Goal: Task Accomplishment & Management: Manage account settings

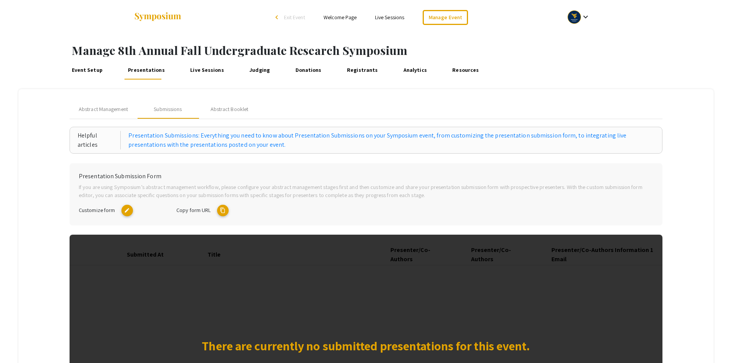
click at [226, 210] on mat-icon "content_copy" at bounding box center [223, 211] width 12 height 12
click at [126, 213] on mat-icon "edit" at bounding box center [127, 211] width 12 height 12
click at [224, 210] on mat-icon "content_copy" at bounding box center [223, 211] width 12 height 12
click at [225, 212] on mat-icon "content_copy" at bounding box center [223, 211] width 12 height 12
click at [108, 110] on span "Abstract Management" at bounding box center [103, 109] width 49 height 8
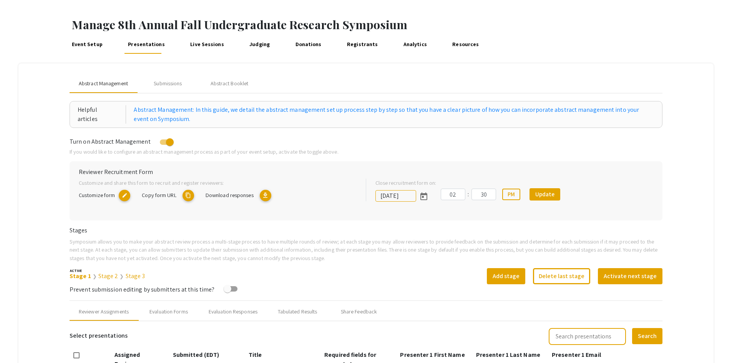
scroll to position [38, 0]
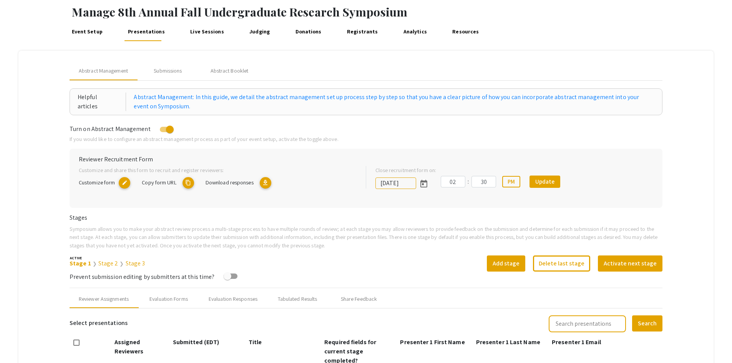
click at [191, 182] on mat-icon "content_copy" at bounding box center [188, 183] width 12 height 12
type textarea "symposium.foragerone.com/8th-annual-fall-undergraduate-research-symposium/recru…"
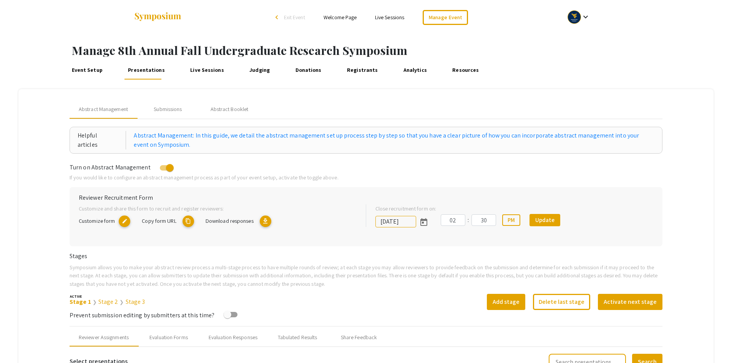
click at [160, 74] on link "Presentations" at bounding box center [146, 70] width 40 height 18
click at [190, 220] on mat-icon "content_copy" at bounding box center [188, 221] width 12 height 12
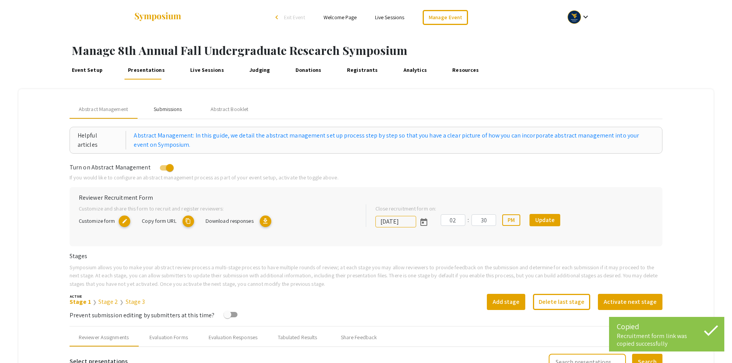
click at [174, 109] on div "Submissions" at bounding box center [168, 109] width 28 height 8
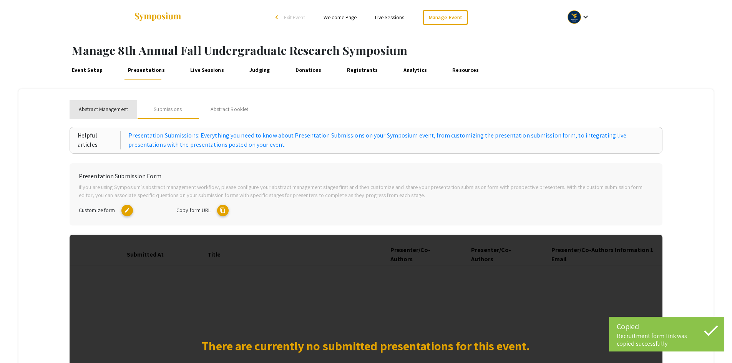
click at [98, 113] on span "Abstract Management" at bounding box center [103, 109] width 49 height 8
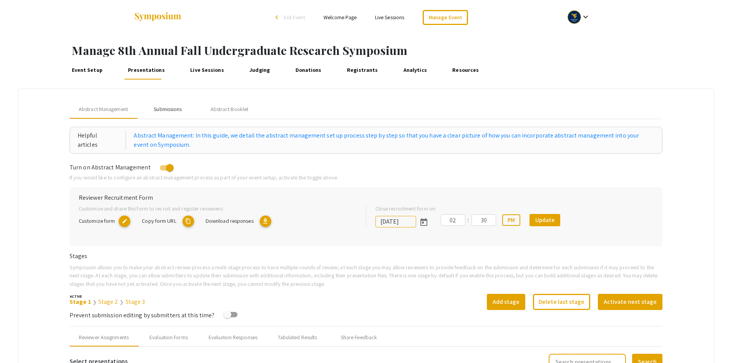
click at [176, 109] on div "Submissions" at bounding box center [168, 109] width 28 height 8
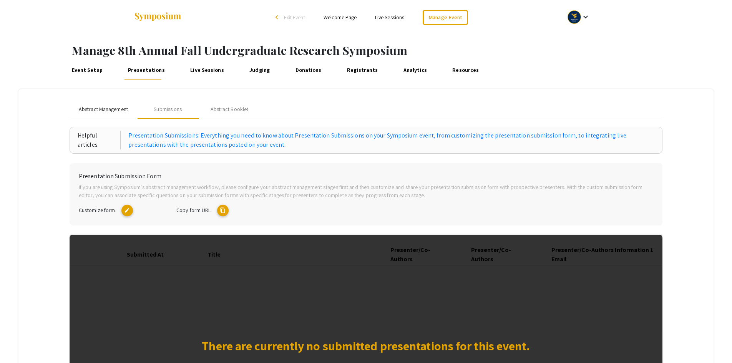
click at [108, 110] on span "Abstract Management" at bounding box center [103, 109] width 49 height 8
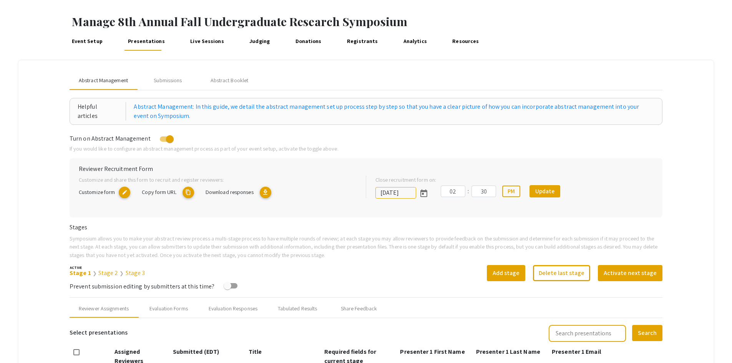
scroll to position [41, 0]
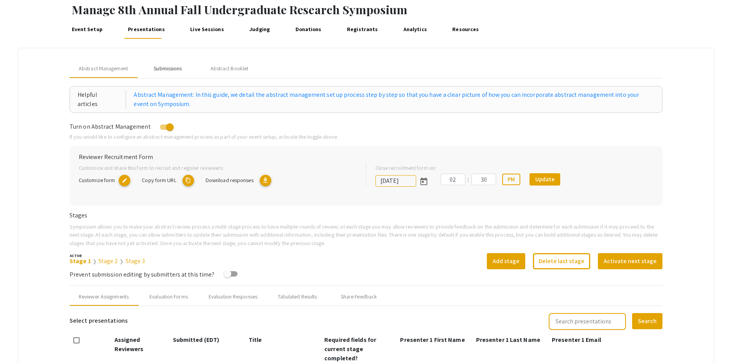
click at [173, 71] on div "Submissions" at bounding box center [168, 69] width 28 height 8
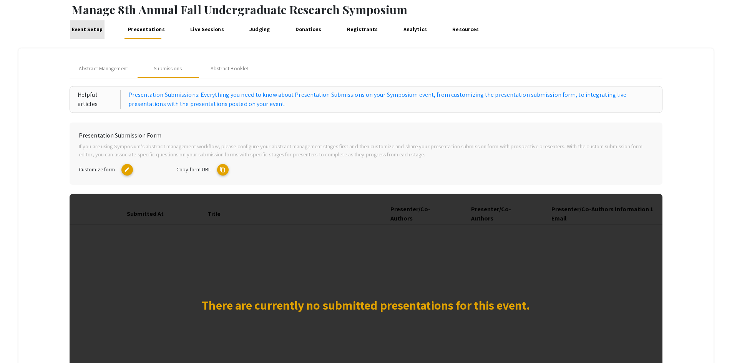
click at [91, 31] on link "Event Setup" at bounding box center [87, 29] width 35 height 18
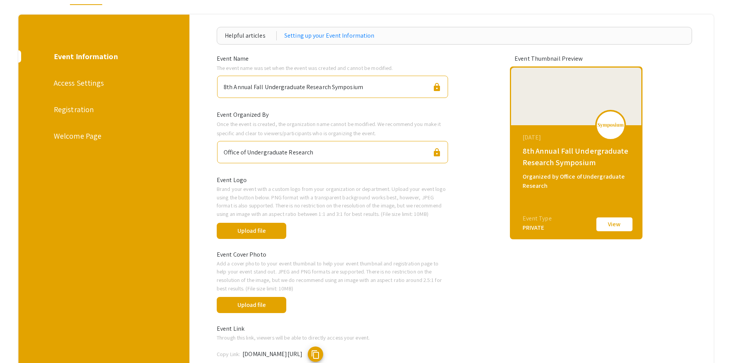
scroll to position [34, 0]
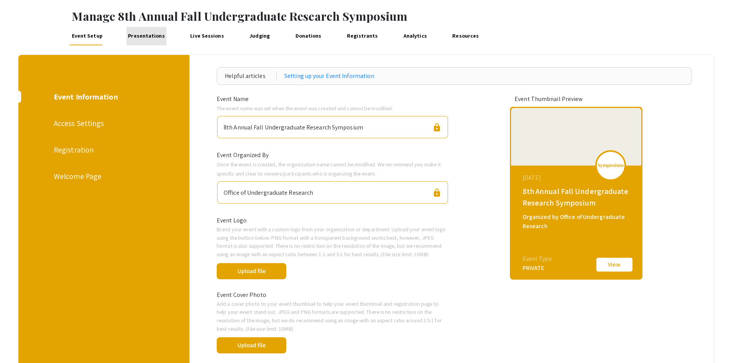
click at [149, 34] on link "Presentations" at bounding box center [146, 36] width 40 height 18
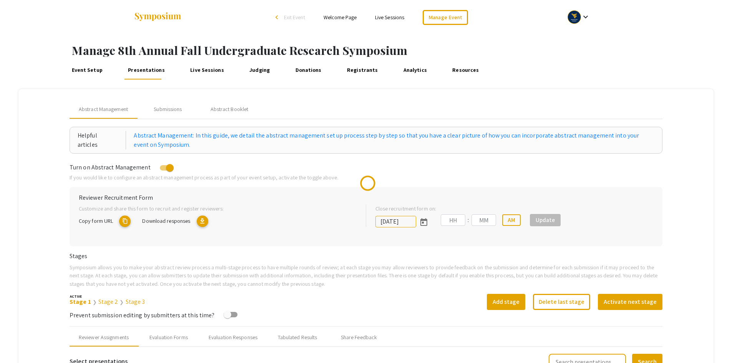
type input "02"
type input "30"
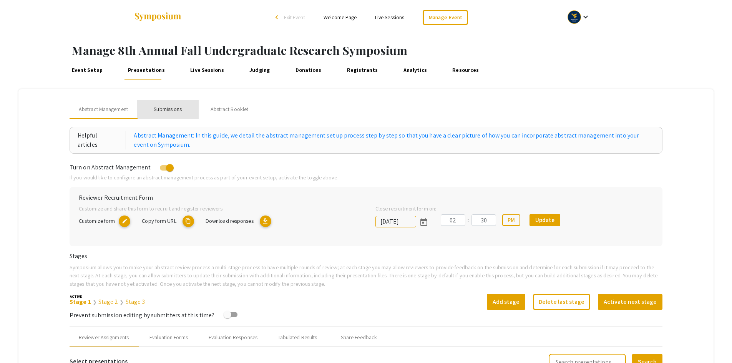
click at [175, 111] on div "Submissions" at bounding box center [168, 109] width 28 height 8
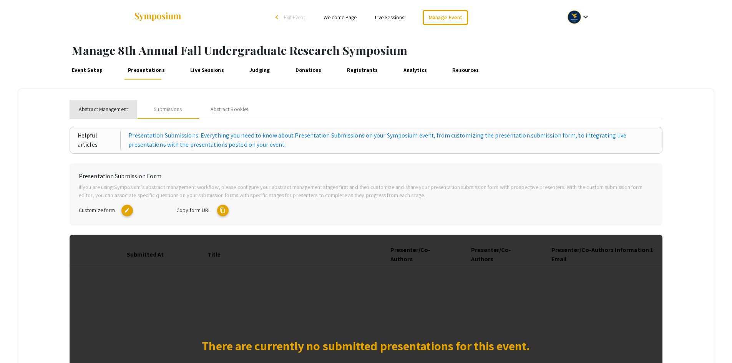
click at [108, 113] on span "Abstract Management" at bounding box center [103, 109] width 49 height 8
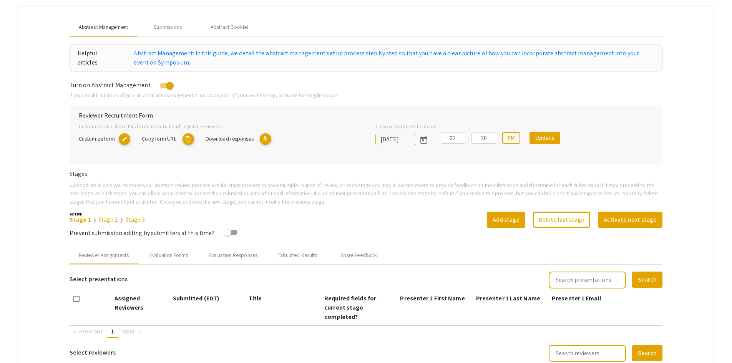
scroll to position [38, 0]
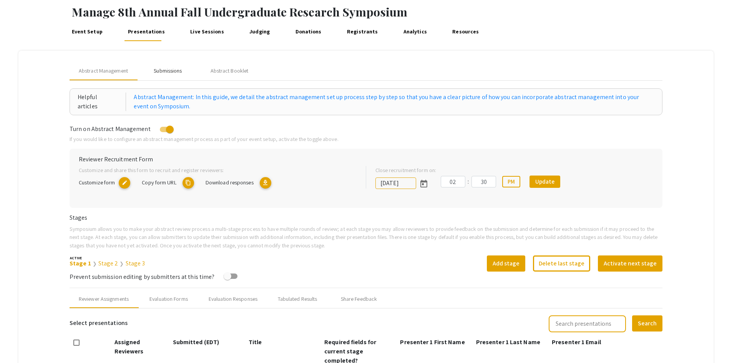
click at [173, 71] on div "Submissions" at bounding box center [168, 71] width 28 height 8
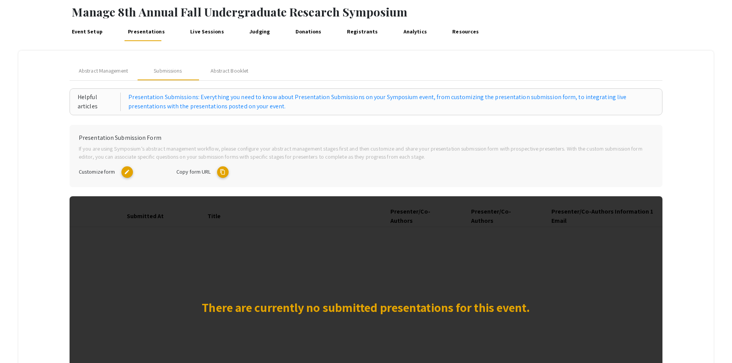
click at [223, 172] on mat-icon "content_copy" at bounding box center [223, 172] width 12 height 12
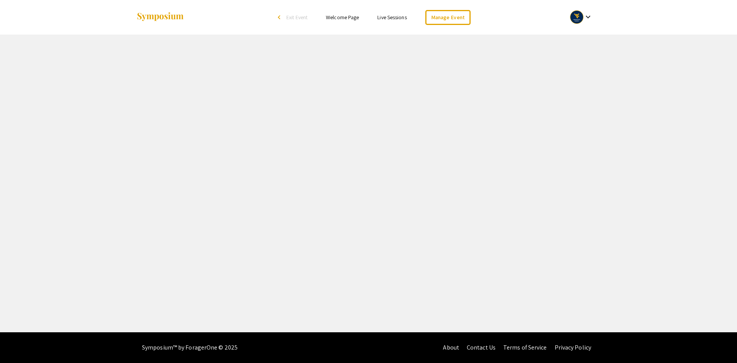
select select "8"
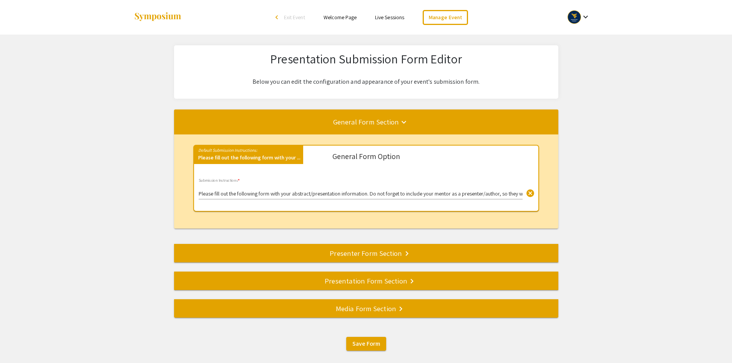
click at [307, 255] on div "Presenter Form Section keyboard_arrow_right" at bounding box center [366, 253] width 384 height 11
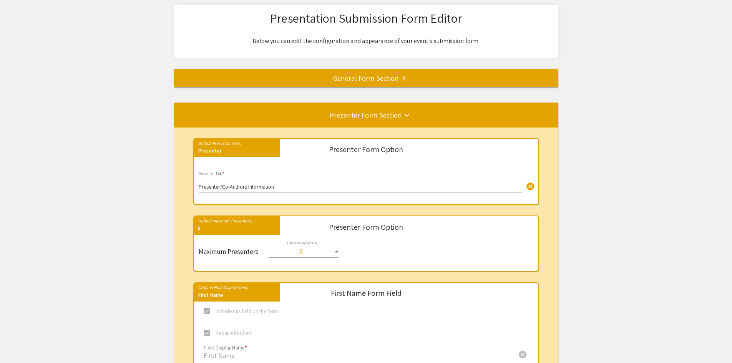
scroll to position [28, 0]
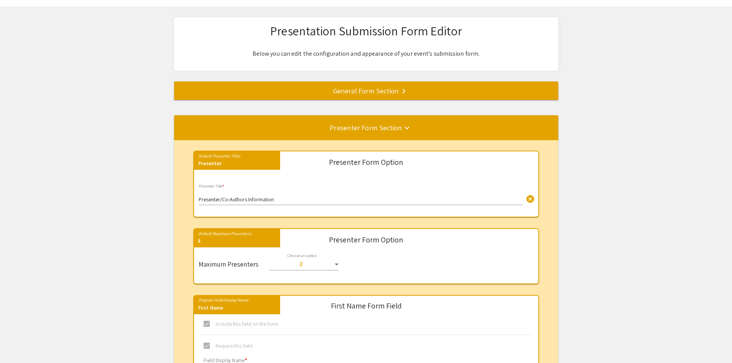
click at [348, 93] on div "General Form Section keyboard_arrow_right" at bounding box center [366, 90] width 384 height 11
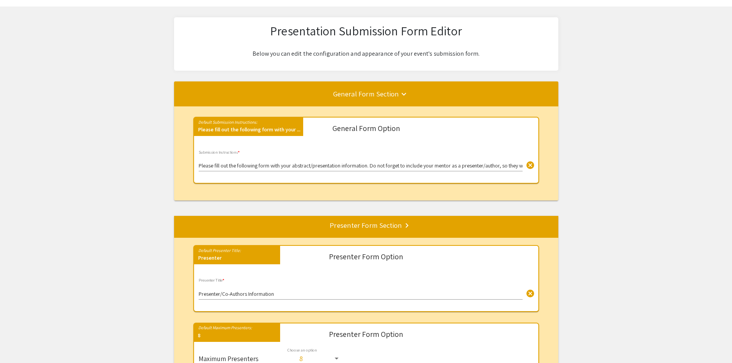
scroll to position [38, 0]
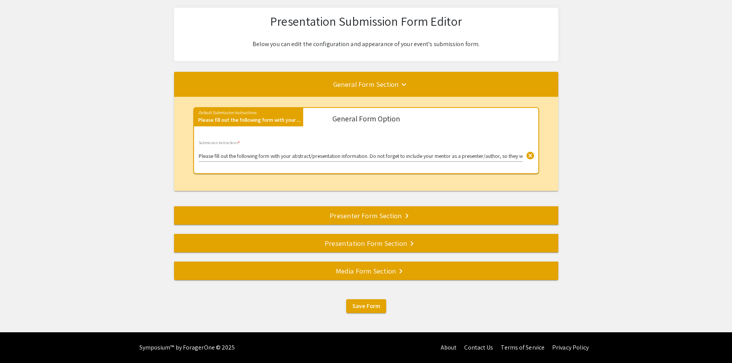
click at [357, 220] on div "Presenter Form Section keyboard_arrow_right" at bounding box center [366, 215] width 384 height 11
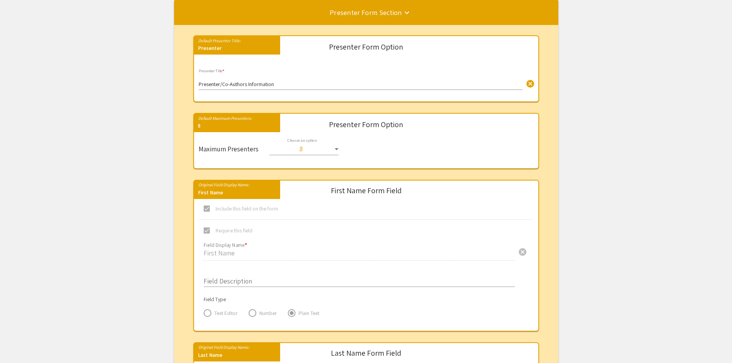
scroll to position [105, 0]
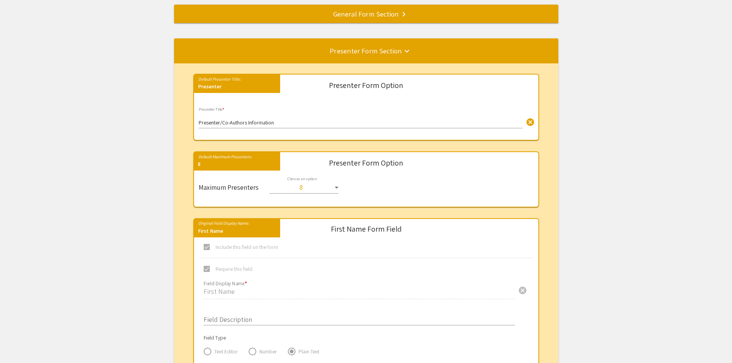
click at [282, 123] on input "Presenter/Co-Authors Information" at bounding box center [361, 123] width 324 height 6
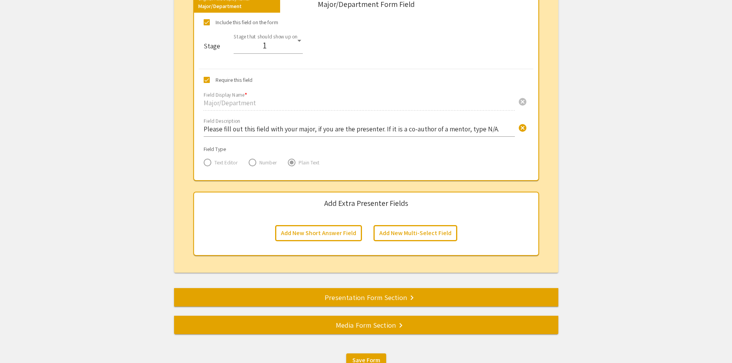
scroll to position [1253, 0]
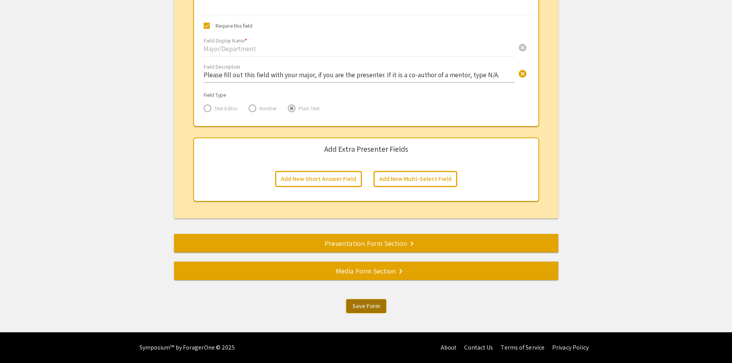
click at [367, 306] on span "Save Form" at bounding box center [366, 306] width 28 height 8
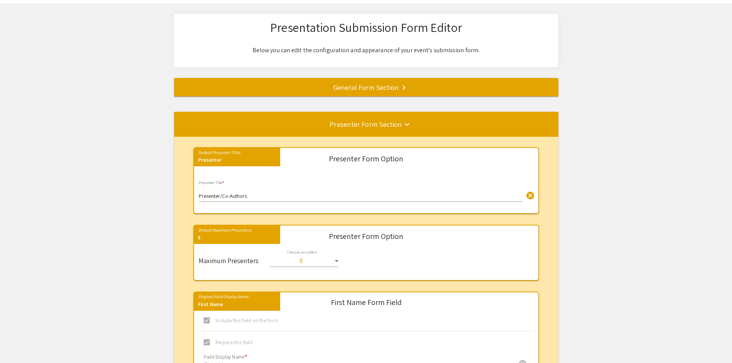
scroll to position [0, 0]
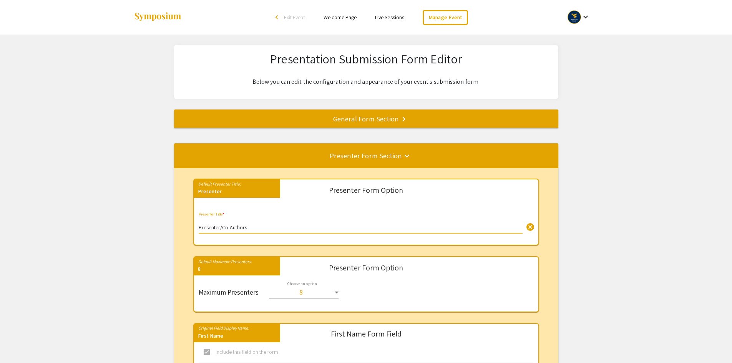
click at [248, 229] on input "Presenter/Co-Authors" at bounding box center [361, 228] width 324 height 6
click at [230, 226] on input "Presenter/Co-Authors" at bounding box center [361, 228] width 324 height 6
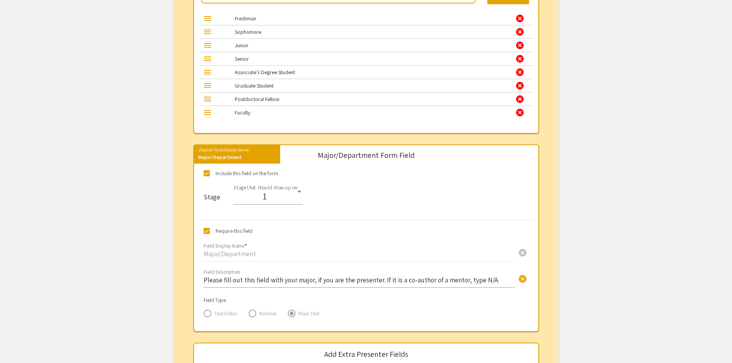
scroll to position [883, 0]
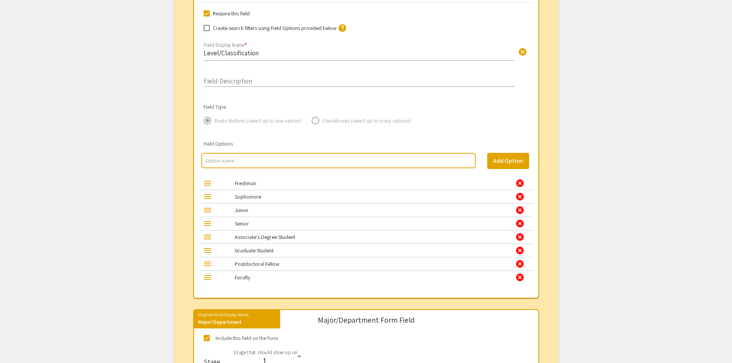
type input "Presenter/Authors"
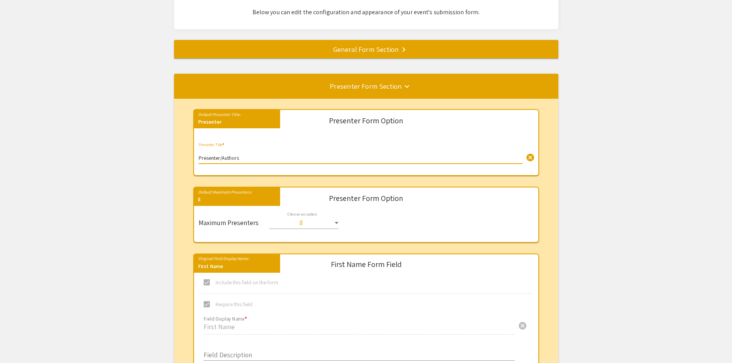
scroll to position [0, 0]
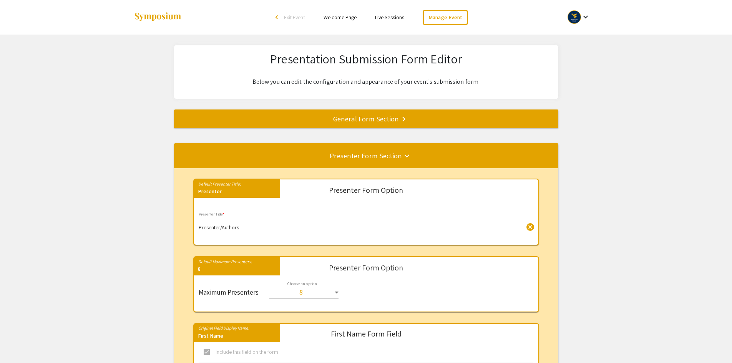
click at [377, 123] on div "General Form Section keyboard_arrow_right" at bounding box center [366, 118] width 384 height 11
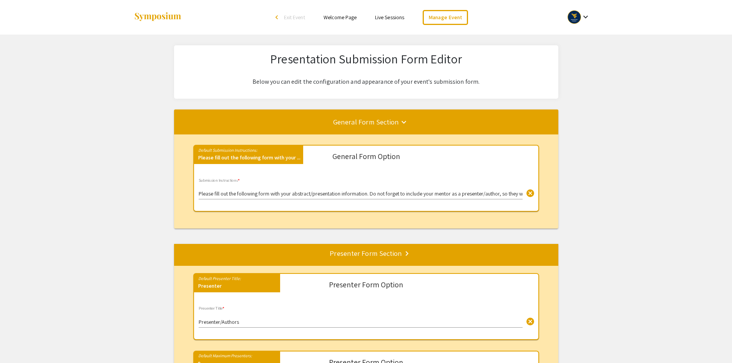
scroll to position [38, 0]
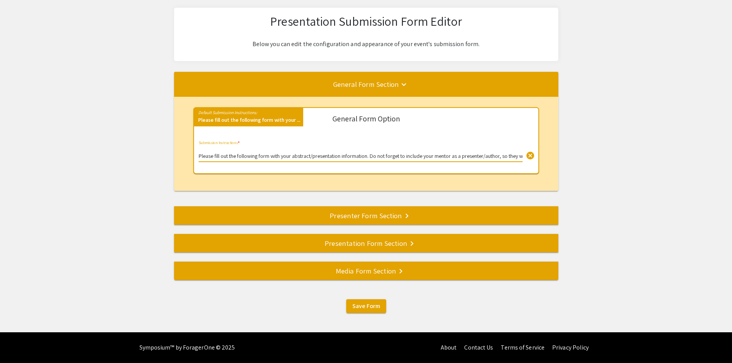
click at [339, 157] on input "Please fill out the following form with your abstract/presentation information.…" at bounding box center [361, 156] width 324 height 6
click at [374, 217] on div "Presenter Form Section keyboard_arrow_right" at bounding box center [366, 215] width 384 height 11
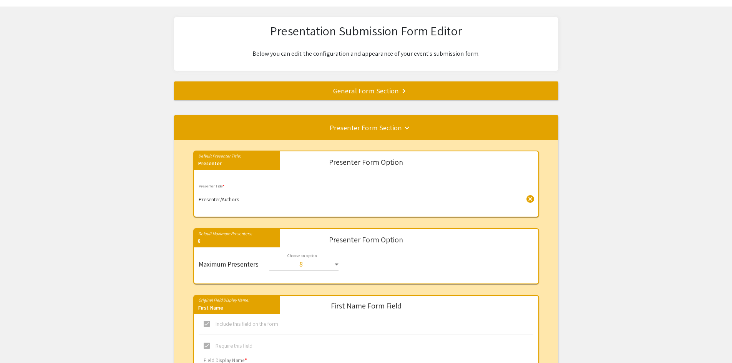
scroll to position [0, 0]
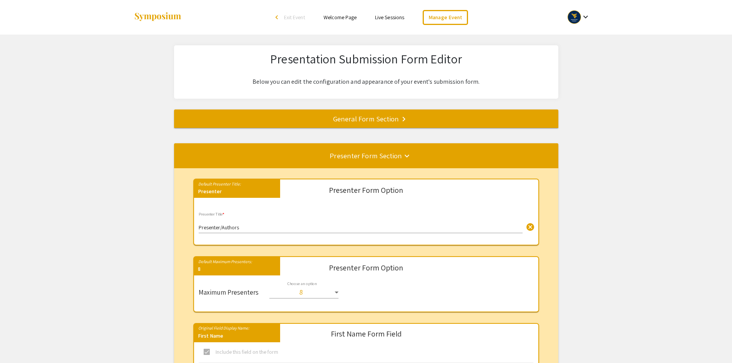
click at [381, 123] on div "General Form Section keyboard_arrow_right" at bounding box center [366, 118] width 384 height 11
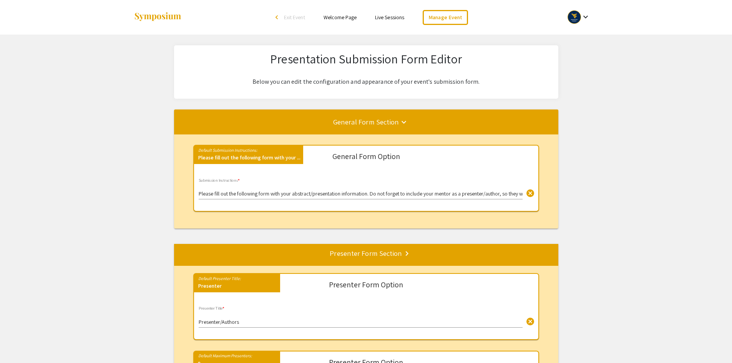
scroll to position [38, 0]
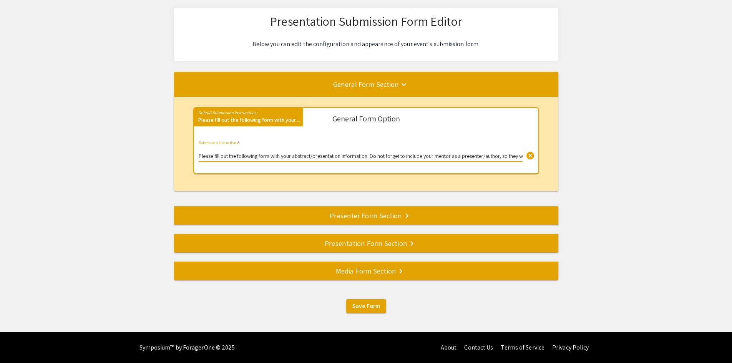
click at [409, 154] on input "Please fill out the following form with your abstract/presentation information.…" at bounding box center [361, 156] width 324 height 6
click at [373, 156] on input "Please fill out the following form with your abstract/presentation information.…" at bounding box center [361, 156] width 324 height 6
click at [414, 157] on input "Please fill out the following form with your abstract/presentation information.…" at bounding box center [361, 156] width 324 height 6
click at [455, 154] on input "Please fill out the following form with your abstract/presentation information.…" at bounding box center [361, 156] width 324 height 6
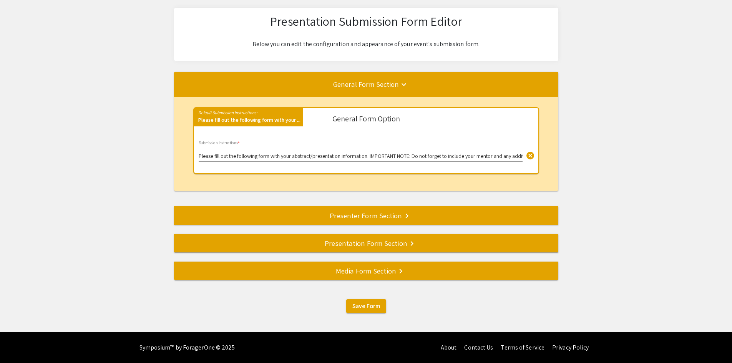
click at [428, 151] on div "Please fill out the following form with your abstract/presentation information.…" at bounding box center [361, 151] width 324 height 21
paste input "Be sure to include your faculty mentor and any additional co-authors in the sub…"
click at [371, 309] on span "Save Form" at bounding box center [366, 306] width 28 height 8
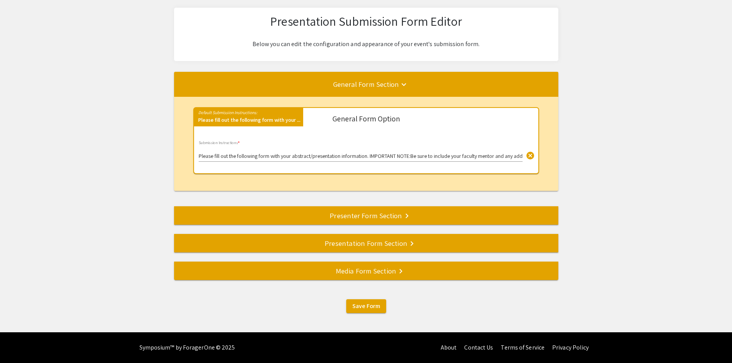
click at [413, 157] on input "Please fill out the following form with your abstract/presentation information.…" at bounding box center [361, 156] width 324 height 6
click at [507, 153] on div "Please fill out the following form with your abstract/presentation information.…" at bounding box center [361, 151] width 324 height 21
click at [442, 157] on input "Please fill out the following form with your abstract/presentation information.…" at bounding box center [361, 156] width 324 height 6
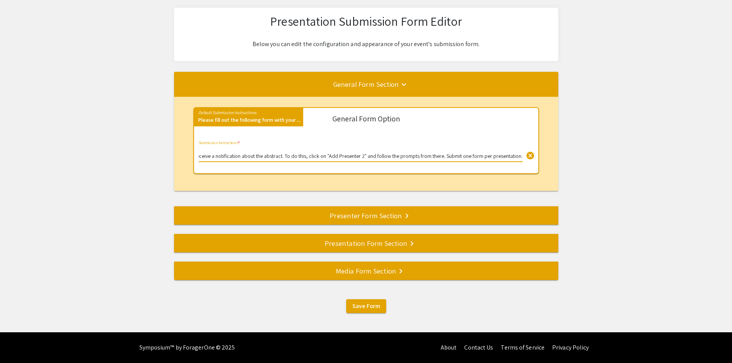
type input "Please fill out the following form with your abstract/presentation information.…"
click at [363, 306] on span "Save Form" at bounding box center [366, 306] width 28 height 8
click at [358, 222] on mat-divider at bounding box center [540, 215] width 732 height 25
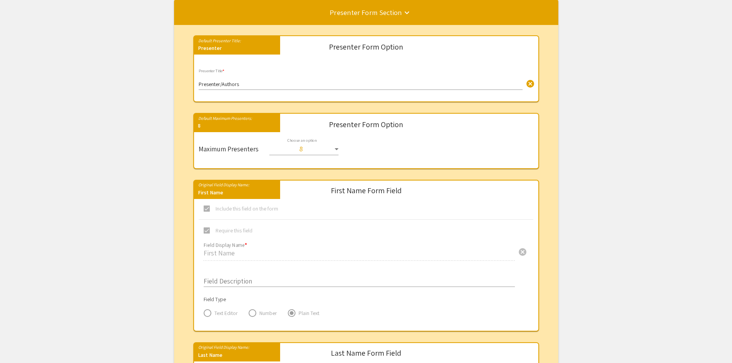
scroll to position [105, 0]
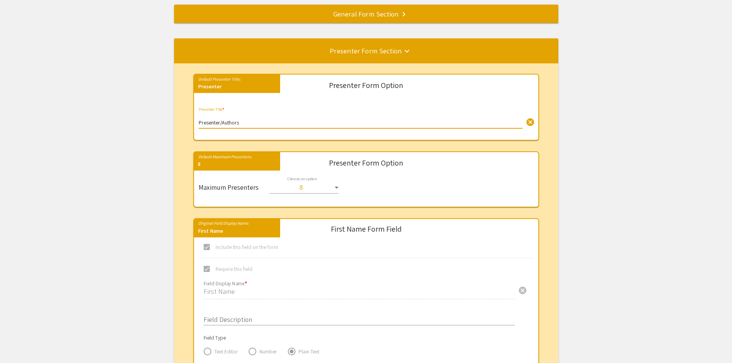
click at [222, 122] on input "Presenter/Authors" at bounding box center [361, 123] width 324 height 6
type input "Presenter/Co-Authors"
click at [407, 51] on mat-icon "keyboard_arrow_down" at bounding box center [406, 50] width 9 height 9
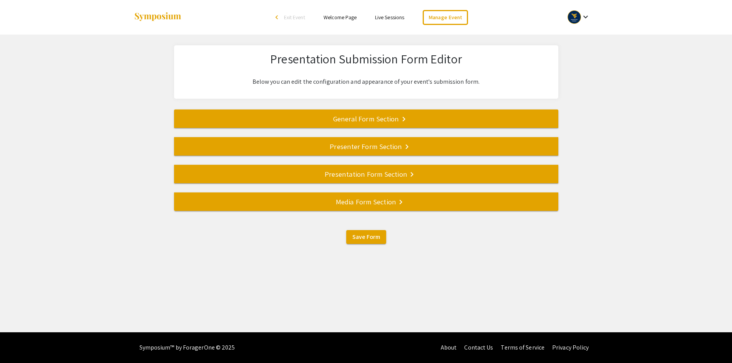
scroll to position [0, 0]
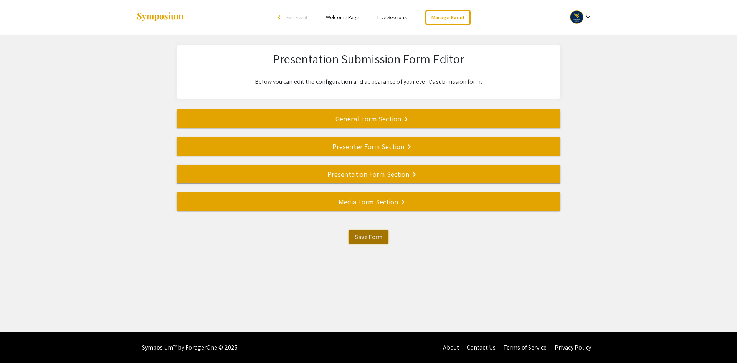
click at [374, 240] on span "Save Form" at bounding box center [369, 237] width 28 height 8
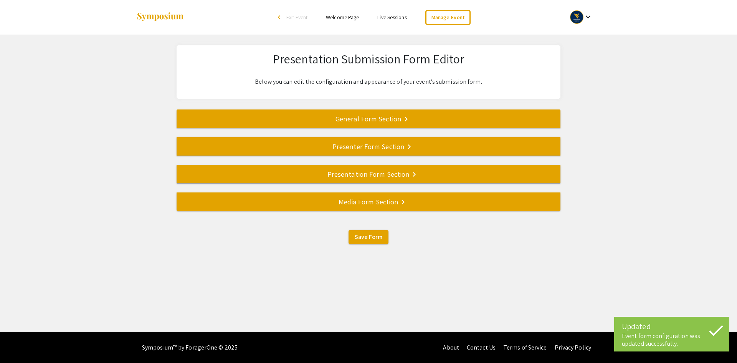
click at [366, 120] on div "General Form Section keyboard_arrow_right" at bounding box center [369, 118] width 384 height 11
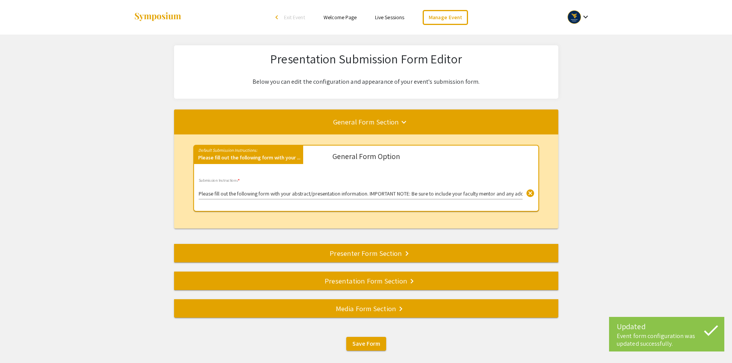
scroll to position [38, 0]
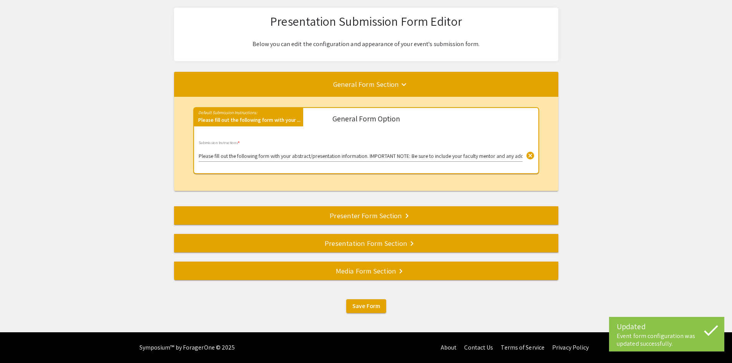
click at [368, 217] on div "Presenter Form Section keyboard_arrow_right" at bounding box center [366, 215] width 384 height 11
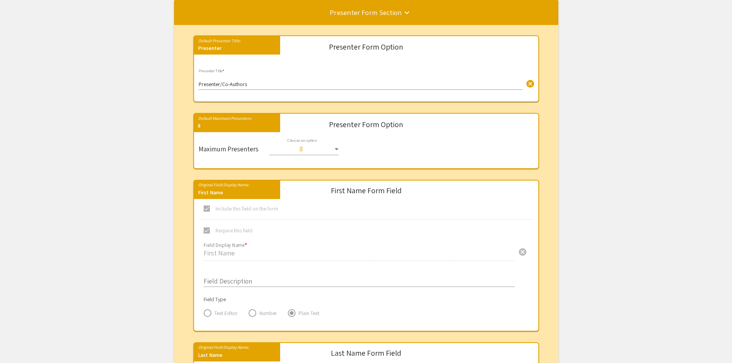
scroll to position [0, 0]
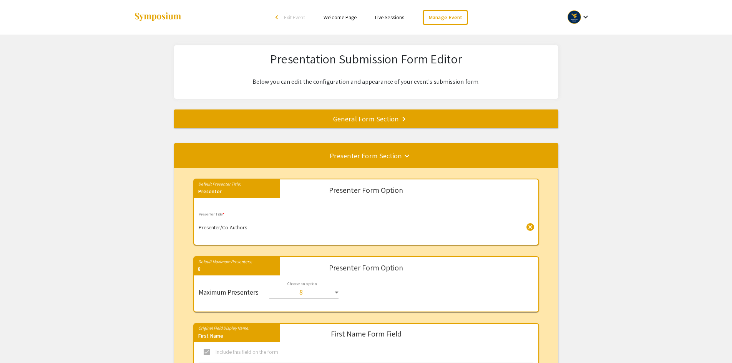
click at [390, 122] on div "General Form Section keyboard_arrow_right" at bounding box center [366, 118] width 384 height 11
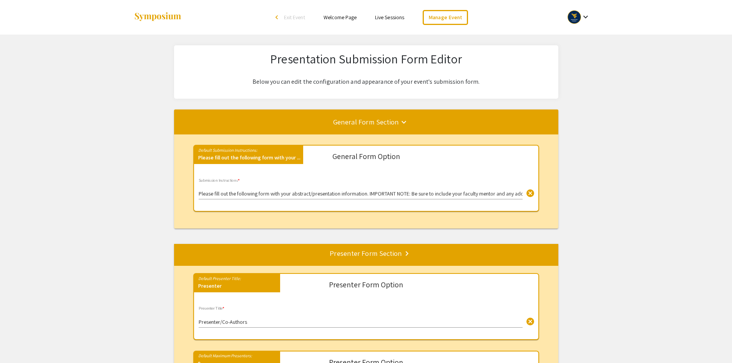
scroll to position [38, 0]
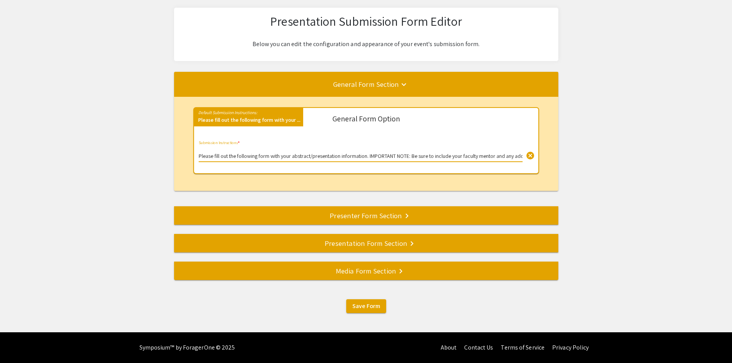
click at [373, 158] on input "Please fill out the following form with your abstract/presentation information.…" at bounding box center [361, 156] width 324 height 6
click at [404, 245] on div "Presentation Form Section keyboard_arrow_right" at bounding box center [366, 243] width 384 height 11
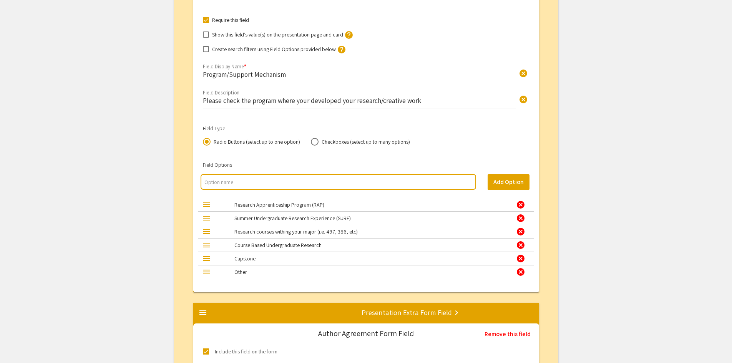
scroll to position [2842, 0]
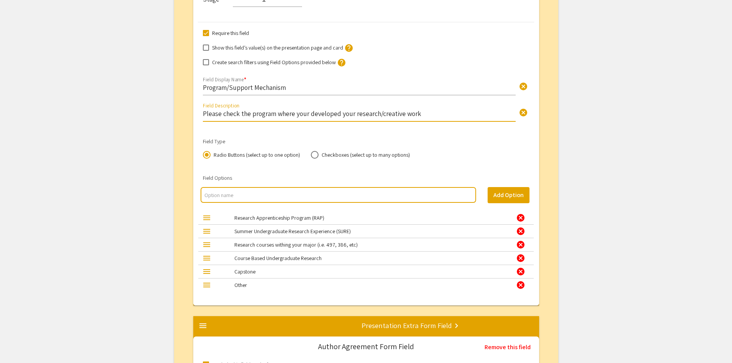
click at [274, 110] on input "Please check the program where your developed your research/creative work" at bounding box center [359, 113] width 313 height 9
click at [240, 114] on input "Please check the program where your developed your research/creative work" at bounding box center [359, 113] width 313 height 9
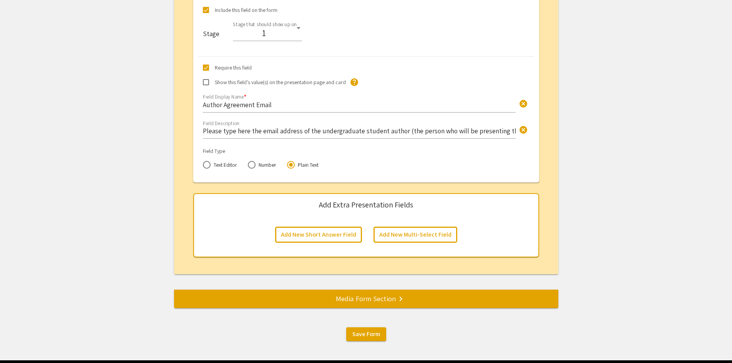
scroll to position [3456, 0]
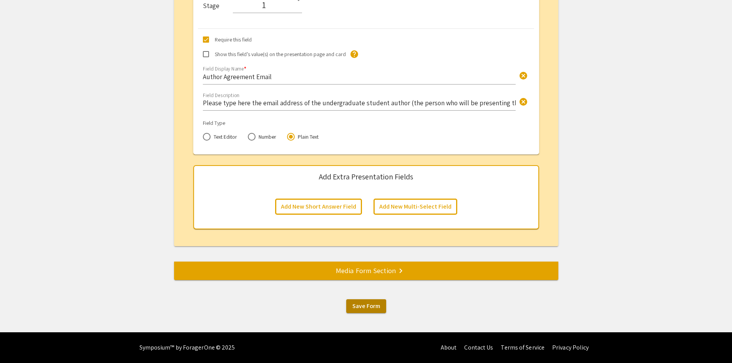
type input "Please check below the program/course/mechanism by which you developed your res…"
click at [360, 307] on span "Save Form" at bounding box center [366, 306] width 28 height 8
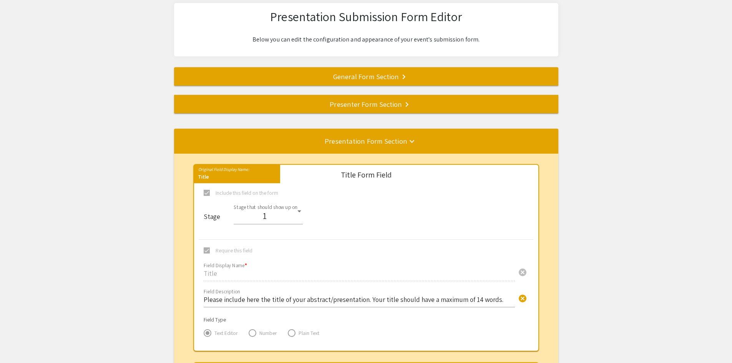
scroll to position [0, 0]
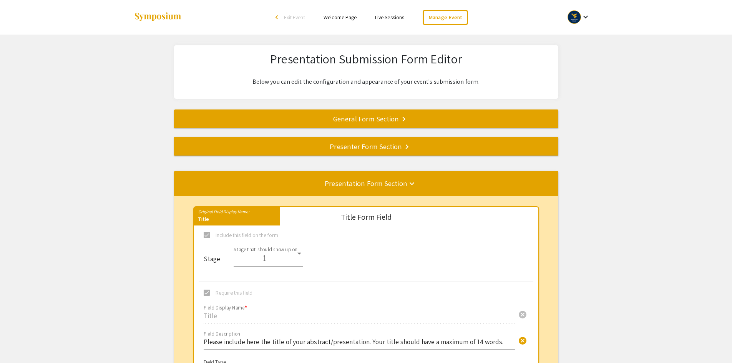
click at [376, 121] on div "General Form Section keyboard_arrow_right" at bounding box center [366, 118] width 384 height 11
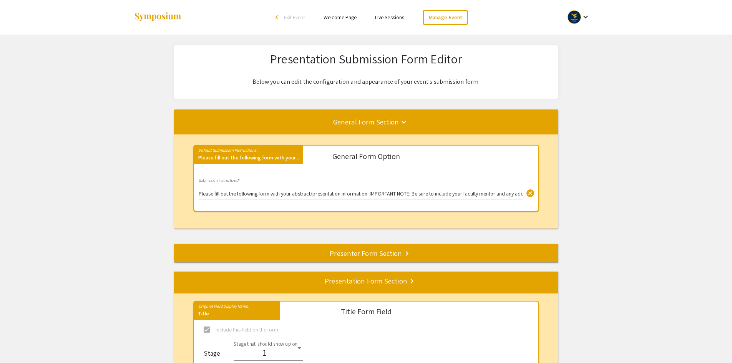
scroll to position [38, 0]
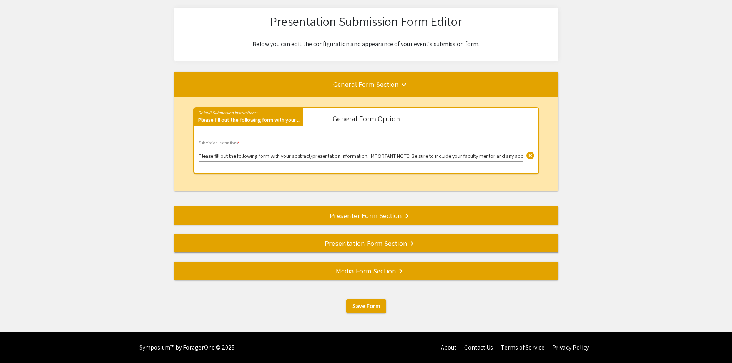
click at [421, 156] on input "Please fill out the following form with your abstract/presentation information.…" at bounding box center [361, 156] width 324 height 6
type input "Please fill out the following form with your abstract/presentation information.…"
click at [378, 307] on span "Save Form" at bounding box center [366, 306] width 28 height 8
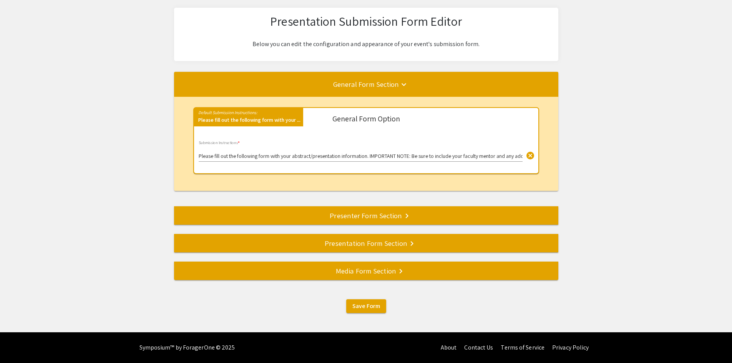
click at [375, 274] on div "Media Form Section keyboard_arrow_right" at bounding box center [366, 270] width 384 height 11
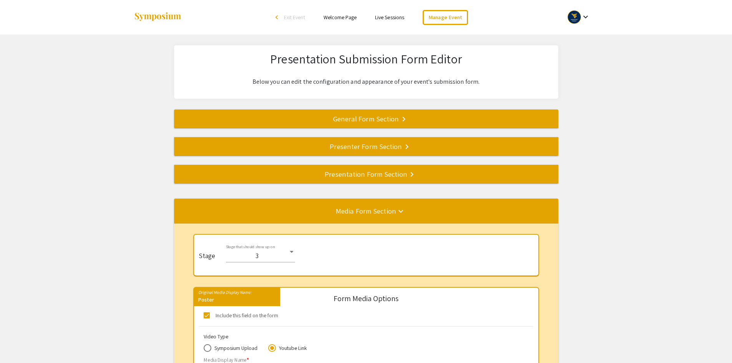
click at [405, 209] on mat-icon "keyboard_arrow_down" at bounding box center [400, 211] width 9 height 9
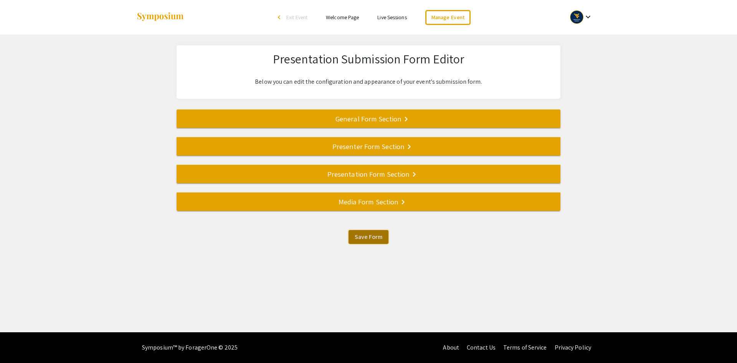
click at [368, 240] on span "Save Form" at bounding box center [369, 237] width 28 height 8
click at [360, 180] on mat-divider at bounding box center [545, 173] width 737 height 25
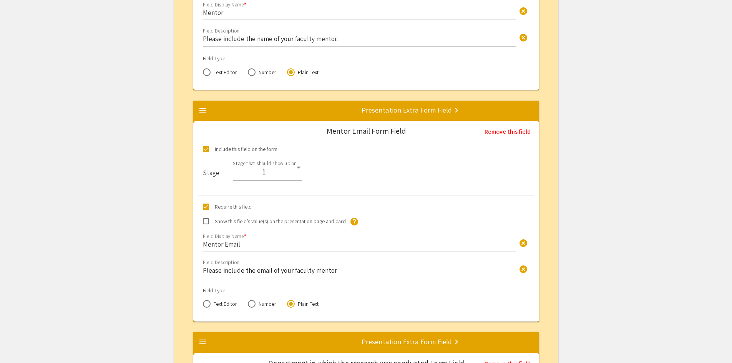
scroll to position [1976, 0]
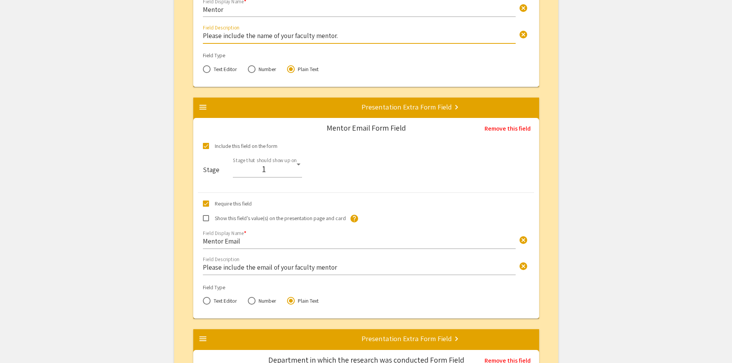
click at [313, 36] on input "Please include the name of your faculty mentor." at bounding box center [359, 35] width 313 height 9
type input "Please include the name of your faculty research mentor."
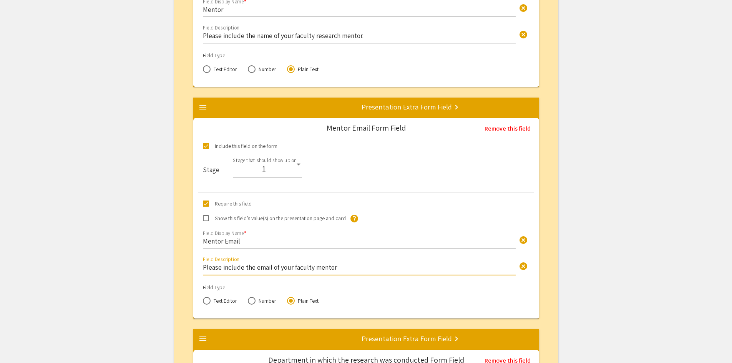
click at [313, 269] on input "Please include the email of your faculty mentor" at bounding box center [359, 267] width 313 height 9
click at [359, 266] on input "Please include the email of your faculty research mentor" at bounding box center [359, 267] width 313 height 9
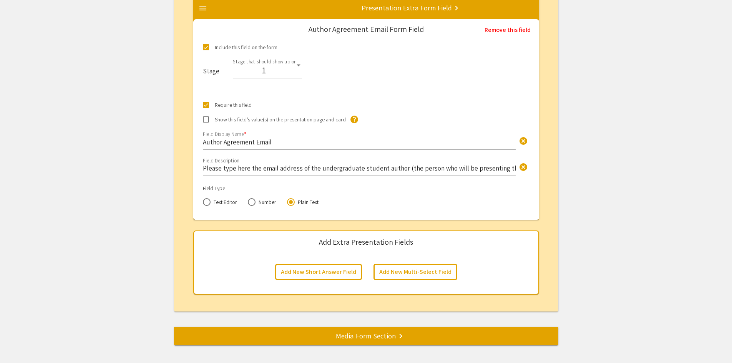
scroll to position [3456, 0]
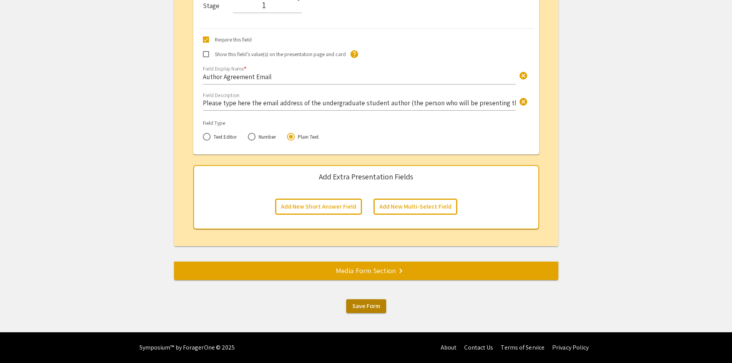
type input "Please include the email of your faculty research mentor."
click at [369, 306] on span "Save Form" at bounding box center [366, 306] width 28 height 8
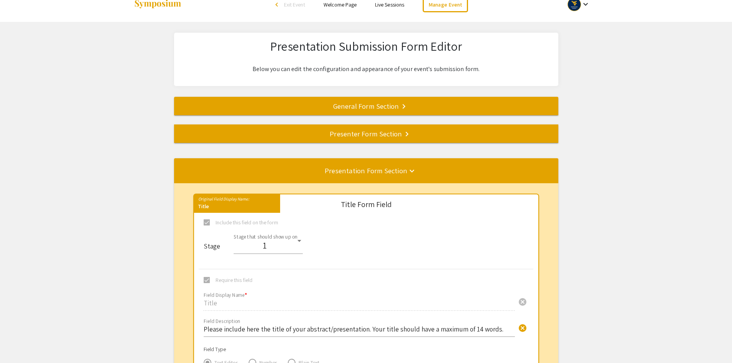
scroll to position [0, 0]
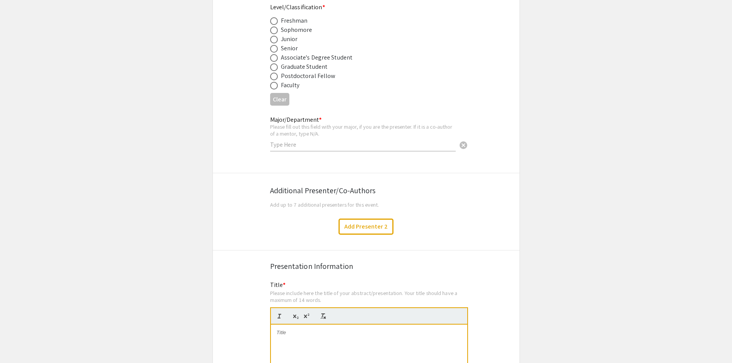
scroll to position [307, 0]
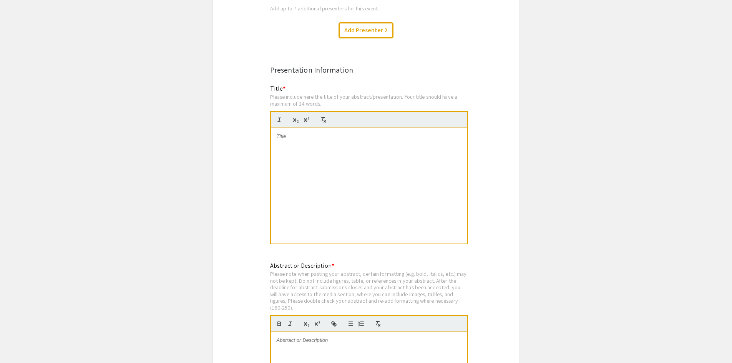
scroll to position [653, 0]
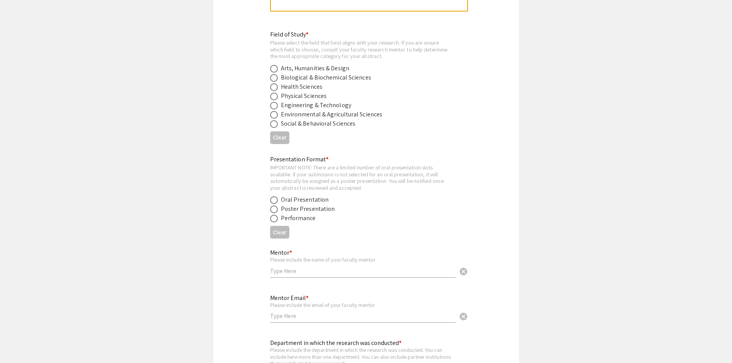
scroll to position [962, 0]
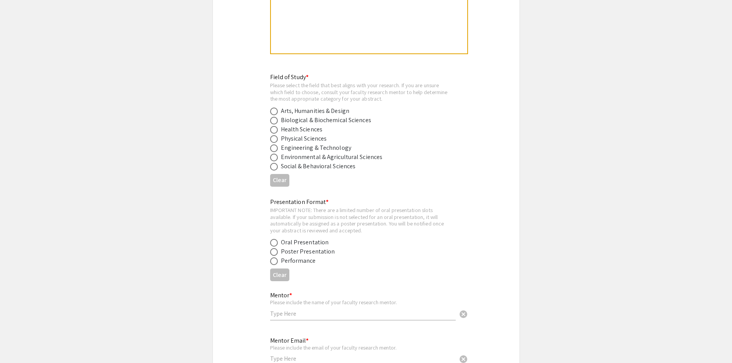
scroll to position [922, 0]
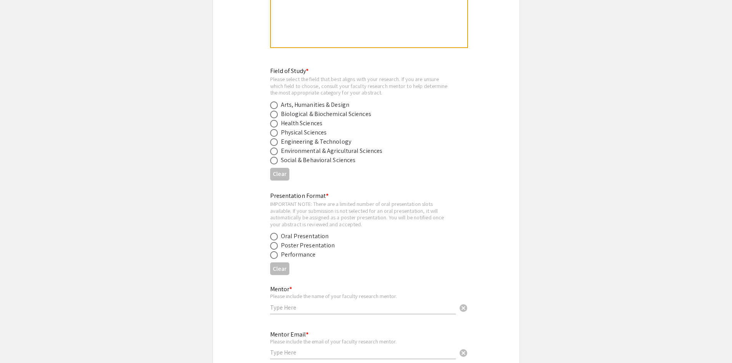
click at [246, 306] on div "Mentor * Please include the name of your faculty research mentor. cancel This f…" at bounding box center [366, 303] width 306 height 39
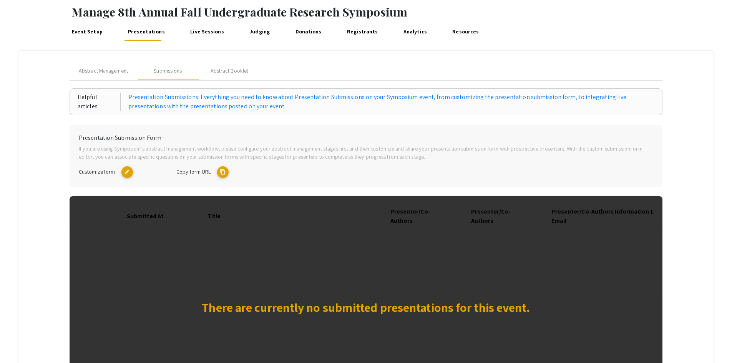
click at [128, 170] on mat-icon "edit" at bounding box center [127, 172] width 12 height 12
click at [223, 170] on mat-icon "content_copy" at bounding box center [223, 172] width 12 height 12
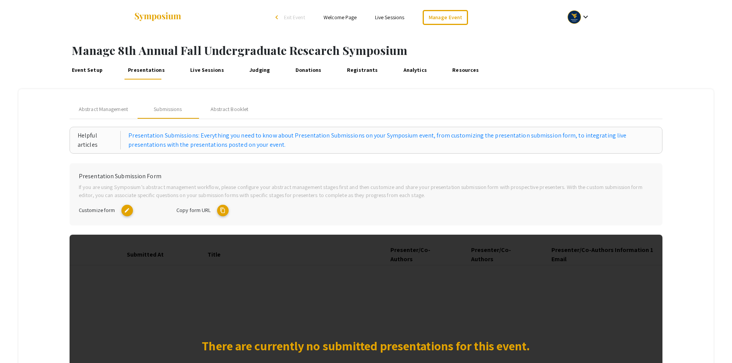
click at [341, 14] on link "Welcome Page" at bounding box center [339, 17] width 33 height 7
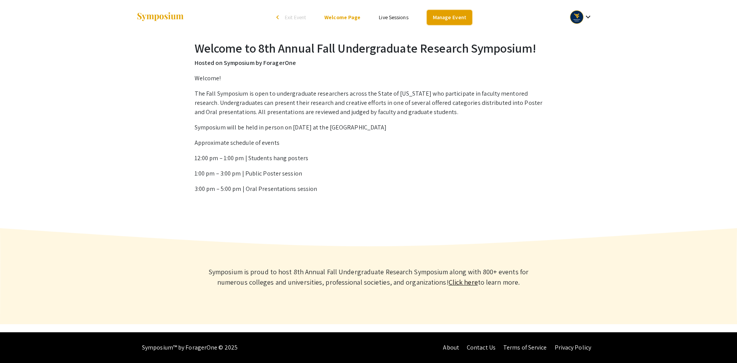
click at [458, 18] on link "Manage Event" at bounding box center [449, 17] width 45 height 15
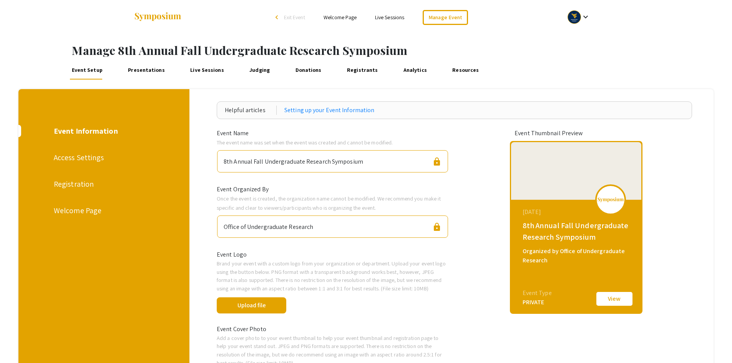
click at [85, 210] on div "Welcome Page" at bounding box center [103, 211] width 99 height 12
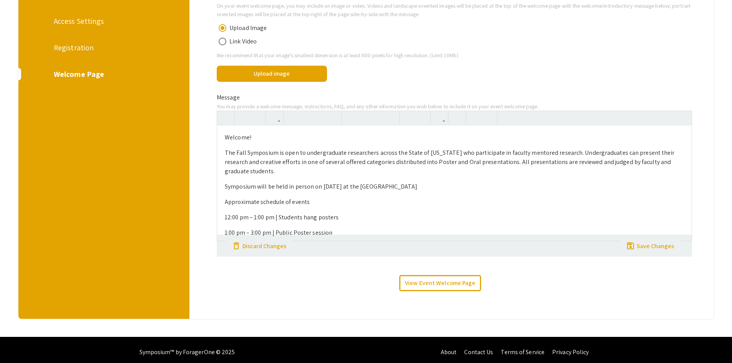
scroll to position [141, 0]
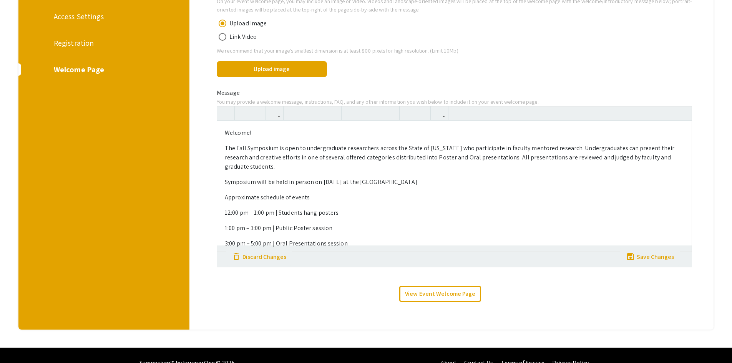
click at [351, 181] on p "Symposium will be held in person on December 7th at the Mountainlair" at bounding box center [454, 181] width 459 height 9
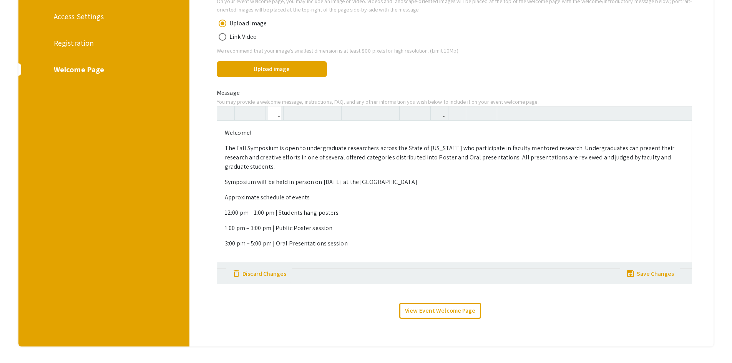
click at [253, 224] on p "1:00 pm – 3:00 pm | Public Poster session" at bounding box center [454, 228] width 459 height 9
click at [227, 239] on p "3:00 pm – 5:00 pm | Oral Presentations session" at bounding box center [454, 243] width 459 height 9
click at [253, 239] on p "3:00 pm – 5:00 pm | Oral Presentations session" at bounding box center [454, 243] width 459 height 9
click at [253, 224] on p "1:00 pm – 2:40 pm | Public Poster session" at bounding box center [454, 228] width 459 height 9
click at [258, 224] on p "1:00 pm – 3:40 pm | Public Poster session" at bounding box center [454, 228] width 459 height 9
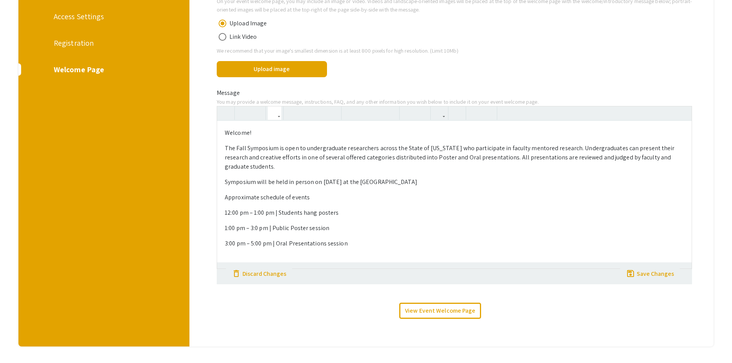
type textarea "<p>Welcome! </p><p>The Fall Symposium is open to undergraduate researchers acro…"
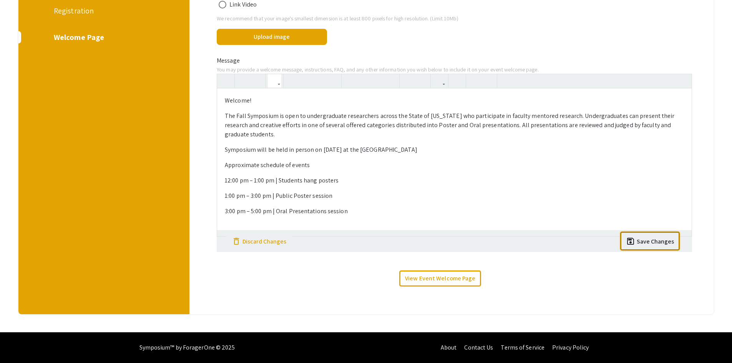
click at [672, 245] on div "Save Changes" at bounding box center [654, 241] width 37 height 9
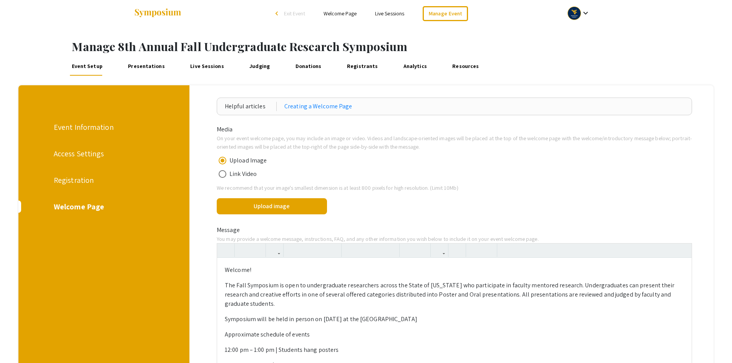
scroll to position [0, 0]
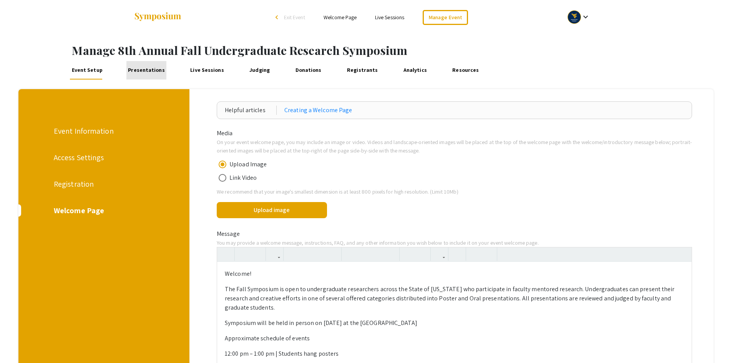
click at [154, 68] on link "Presentations" at bounding box center [146, 70] width 40 height 18
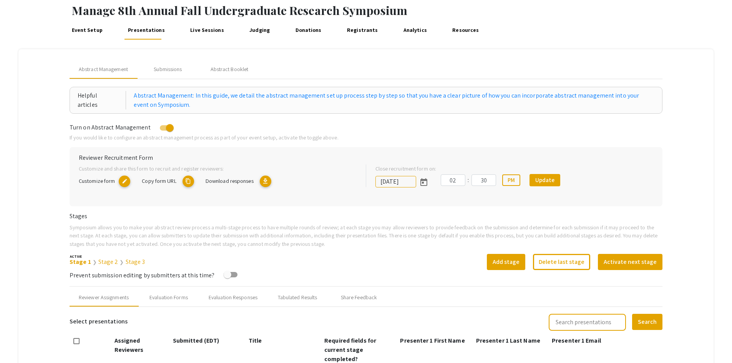
scroll to position [2, 0]
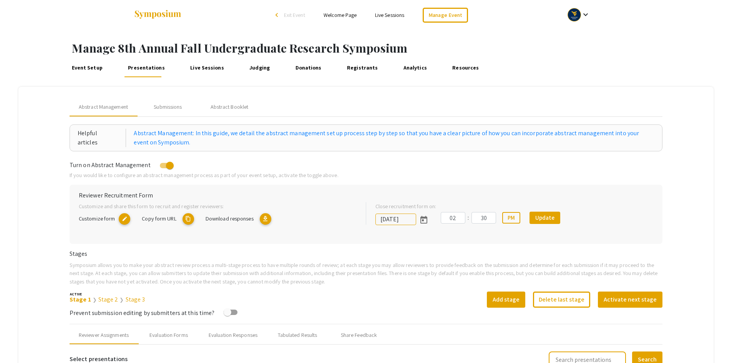
drag, startPoint x: 92, startPoint y: 69, endPoint x: 95, endPoint y: 74, distance: 5.9
click at [92, 69] on link "Event Setup" at bounding box center [87, 68] width 35 height 18
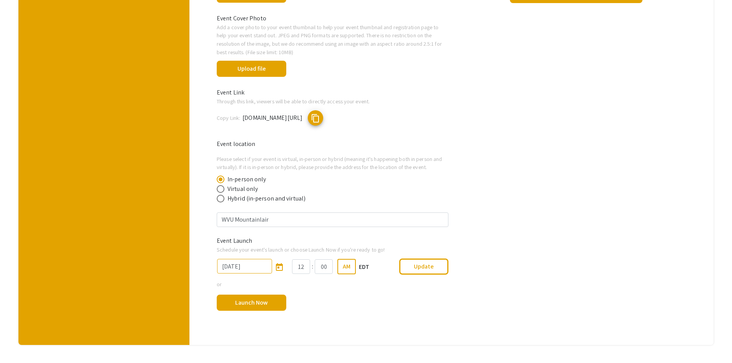
scroll to position [341, 0]
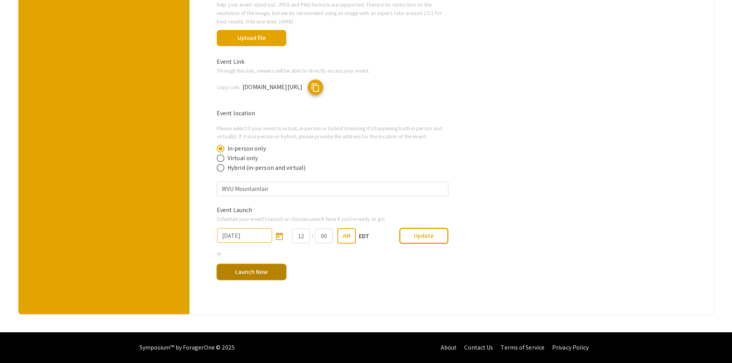
click at [263, 272] on button "Launch Now" at bounding box center [252, 272] width 70 height 16
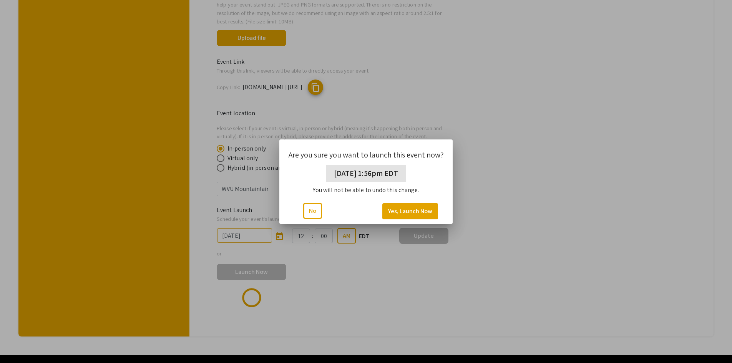
scroll to position [0, 0]
click at [429, 212] on button "Yes, Launch Now" at bounding box center [410, 211] width 56 height 16
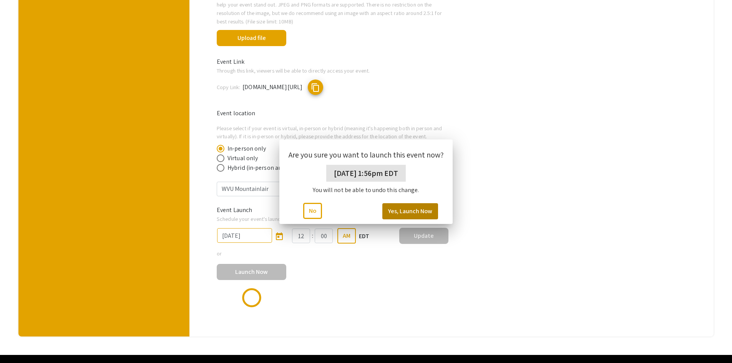
scroll to position [341, 0]
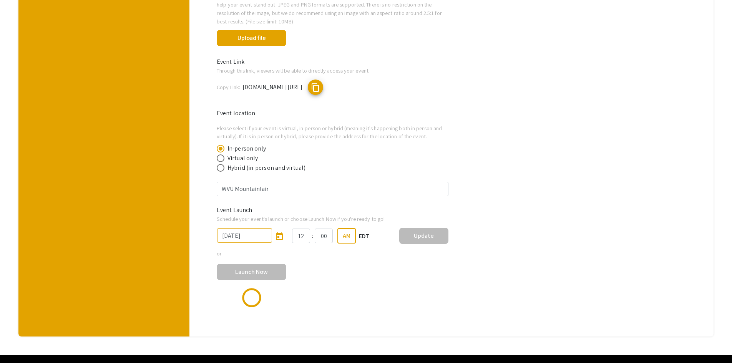
type input "10/6/2025"
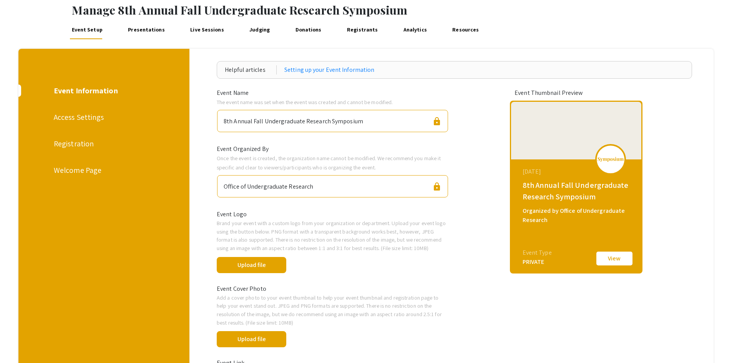
scroll to position [0, 0]
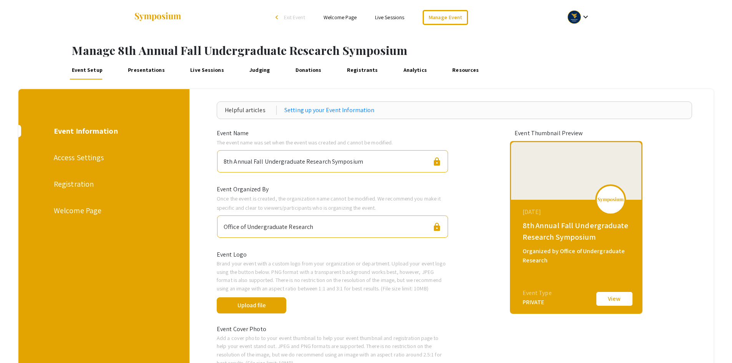
click at [143, 70] on link "Presentations" at bounding box center [146, 70] width 40 height 18
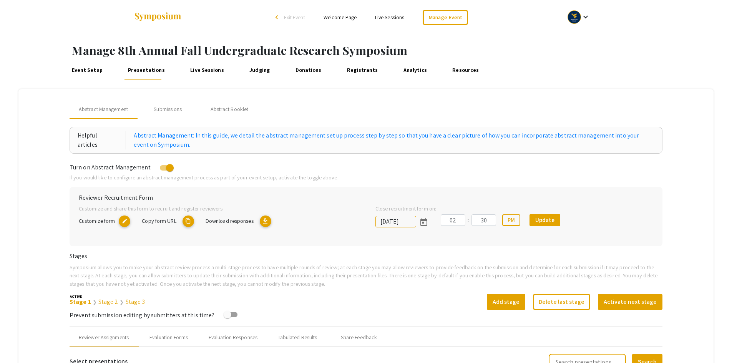
click at [345, 17] on link "Welcome Page" at bounding box center [339, 17] width 33 height 7
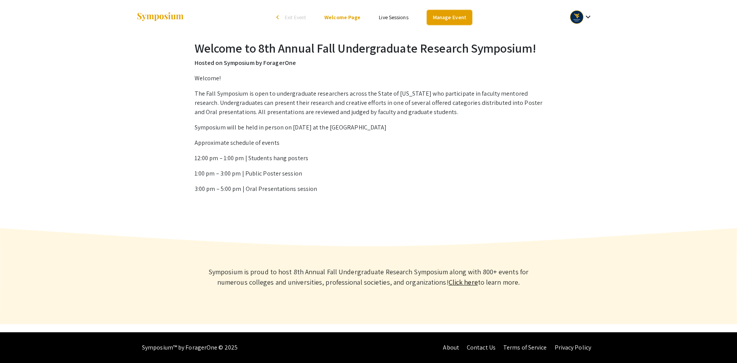
click at [459, 18] on link "Manage Event" at bounding box center [449, 17] width 45 height 15
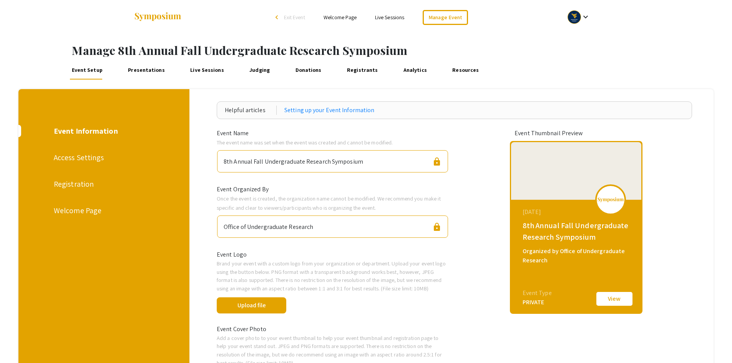
click at [258, 70] on link "Judging" at bounding box center [260, 70] width 24 height 18
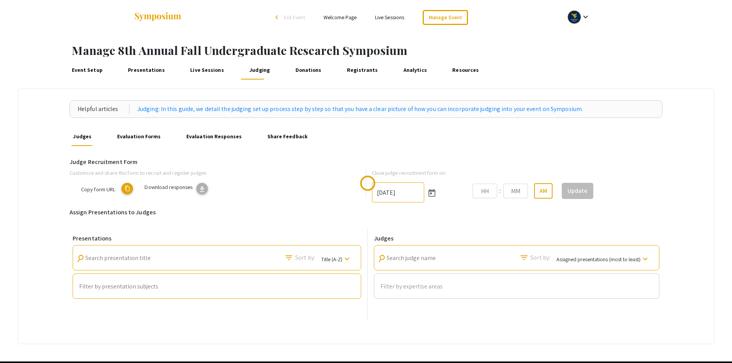
type input "11/3/2025"
type input "02"
type input "30"
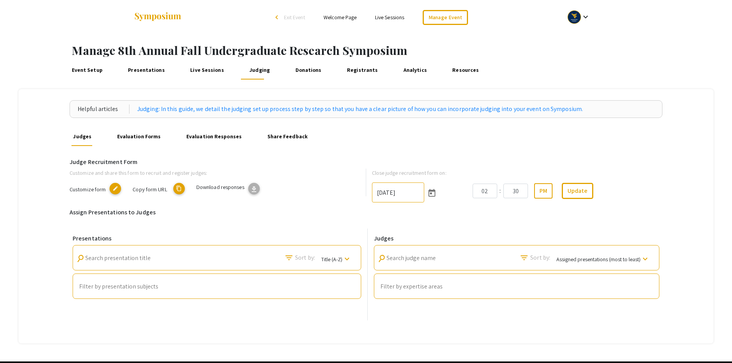
click at [180, 189] on mat-icon "content_copy" at bounding box center [179, 189] width 12 height 12
click at [117, 190] on mat-icon "edit" at bounding box center [115, 189] width 12 height 12
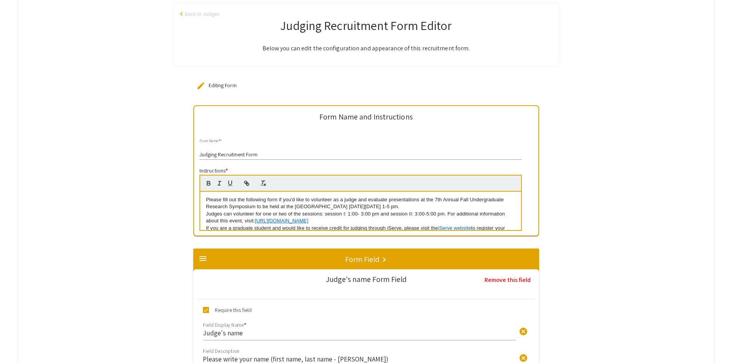
scroll to position [154, 0]
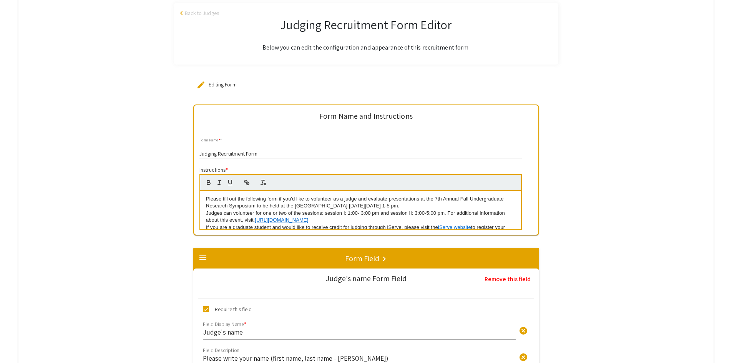
click at [393, 205] on p "Please fill out the following form if you'd like to volunteer as a judge and ev…" at bounding box center [360, 202] width 309 height 14
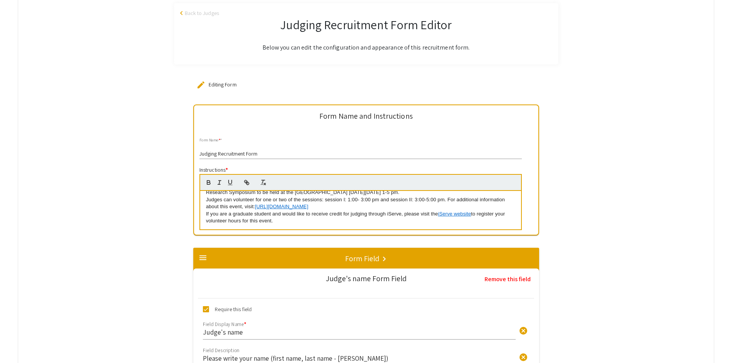
click at [308, 207] on link "https://undergraduateresearch.wvu.edu/symposia" at bounding box center [281, 207] width 53 height 6
click at [303, 193] on link "https://undergraduateresearch.wvu.edu/symposia" at bounding box center [293, 192] width 53 height 10
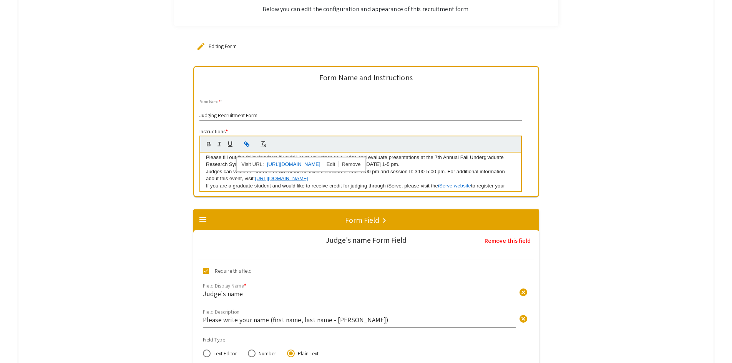
scroll to position [0, 0]
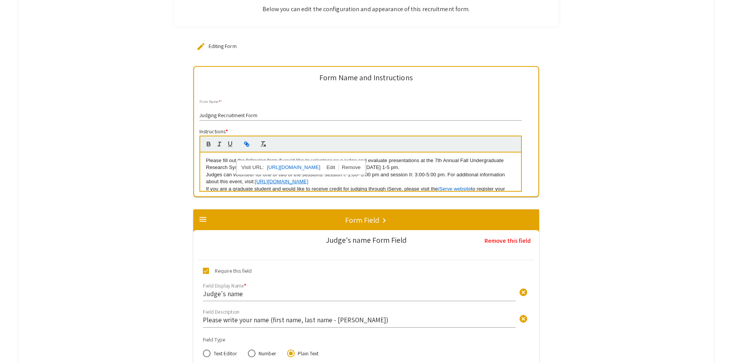
click at [482, 172] on p "Judges can volunteer for one or two of the sessions: session I: 1:00- 3:00 pm a…" at bounding box center [360, 178] width 309 height 14
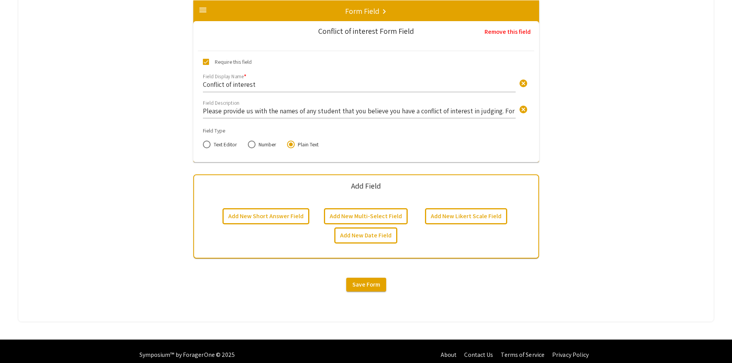
scroll to position [1959, 0]
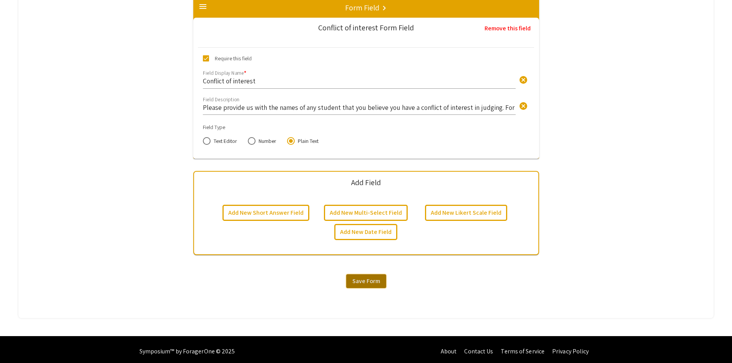
click at [377, 285] on span "Save Form" at bounding box center [366, 281] width 28 height 8
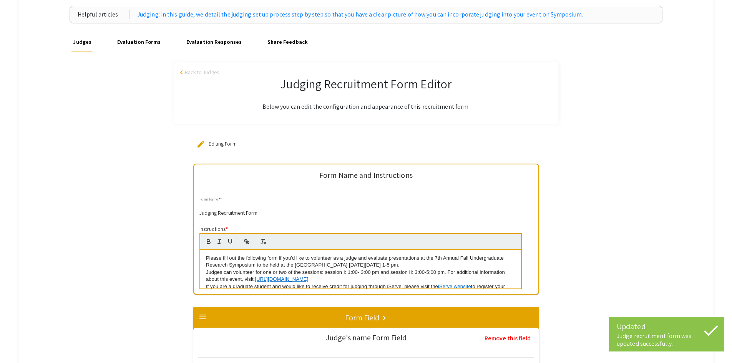
scroll to position [0, 0]
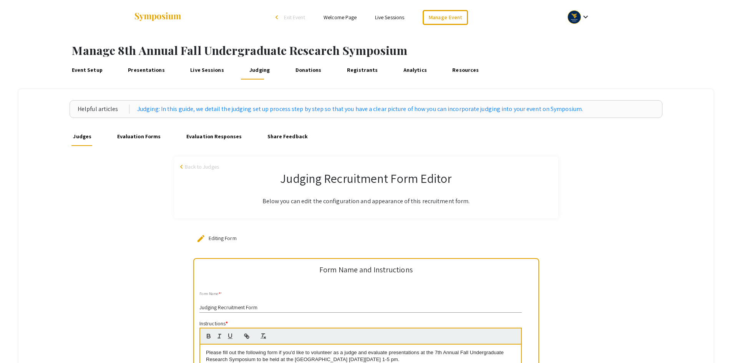
drag, startPoint x: 136, startPoint y: 139, endPoint x: 166, endPoint y: 137, distance: 30.4
click at [136, 139] on link "Evaluation Forms" at bounding box center [138, 137] width 47 height 18
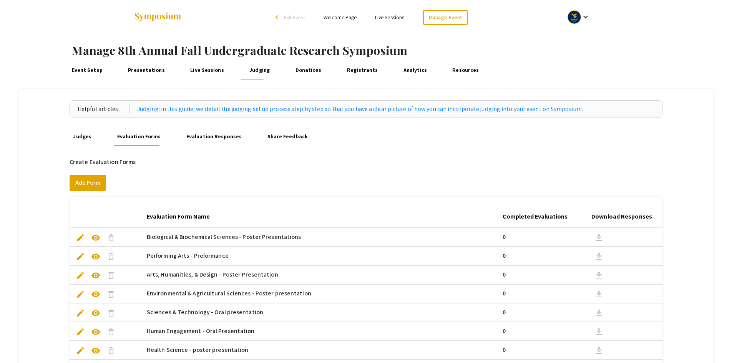
click at [588, 17] on mat-icon "keyboard_arrow_down" at bounding box center [585, 16] width 9 height 9
click at [590, 38] on button "My Account" at bounding box center [582, 38] width 47 height 18
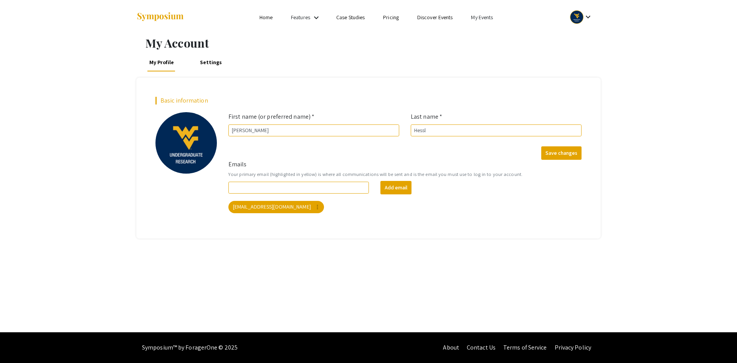
click at [485, 20] on link "My Events" at bounding box center [482, 17] width 22 height 7
click at [493, 33] on button "Events I've organized" at bounding box center [495, 34] width 66 height 18
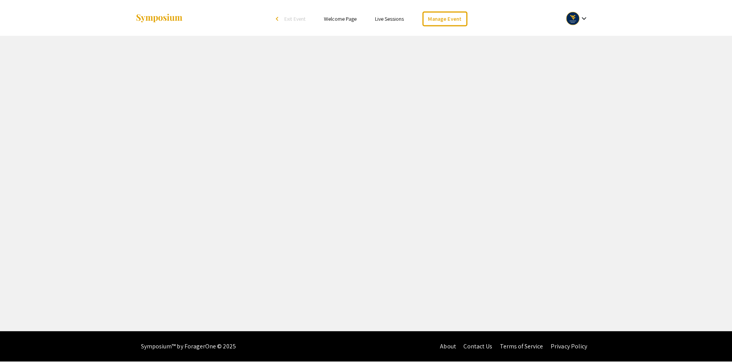
select select "8"
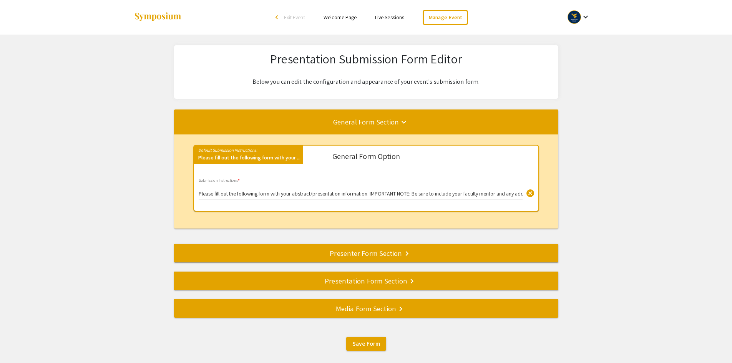
click at [330, 286] on div "Presentation Form Section keyboard_arrow_right" at bounding box center [366, 280] width 384 height 11
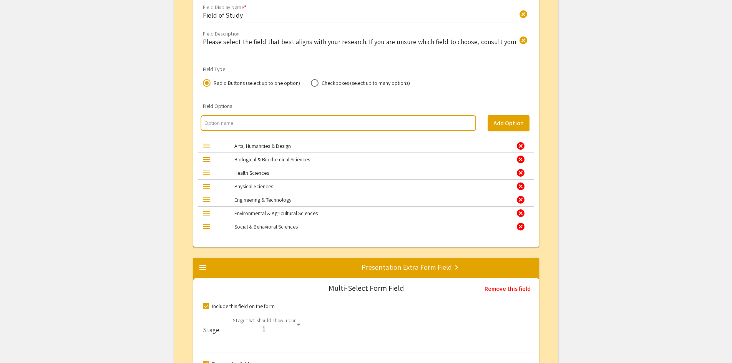
scroll to position [1246, 0]
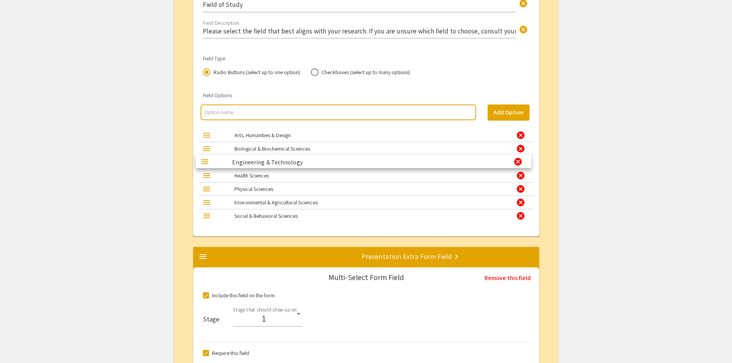
drag, startPoint x: 209, startPoint y: 192, endPoint x: 206, endPoint y: 164, distance: 27.7
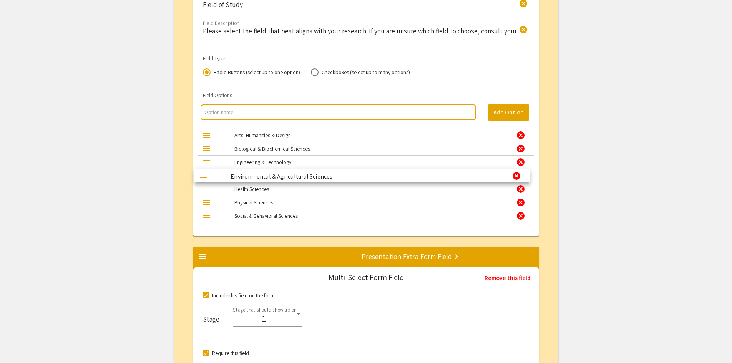
drag, startPoint x: 208, startPoint y: 204, endPoint x: 204, endPoint y: 177, distance: 27.2
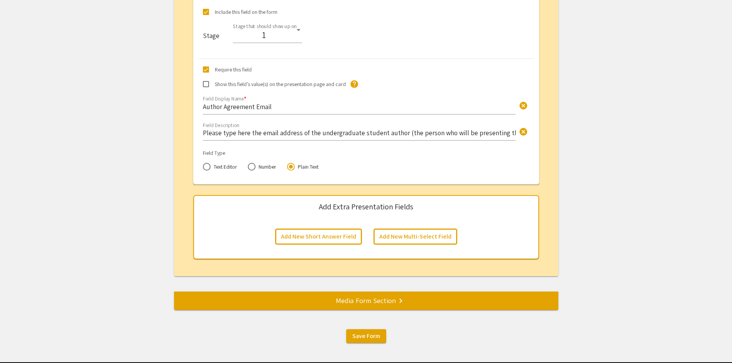
scroll to position [3456, 0]
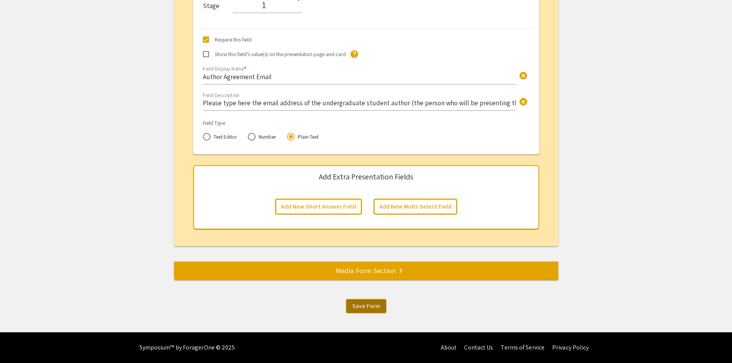
click at [373, 310] on button "Save Form" at bounding box center [366, 306] width 40 height 14
click at [363, 306] on span "Save Form" at bounding box center [366, 306] width 28 height 8
click at [360, 311] on button "Save Form" at bounding box center [366, 306] width 40 height 14
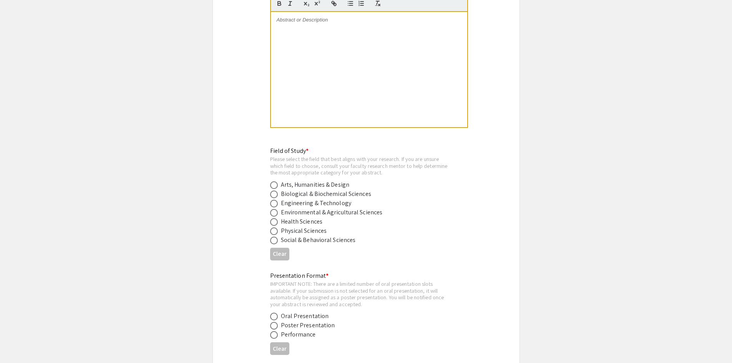
scroll to position [845, 0]
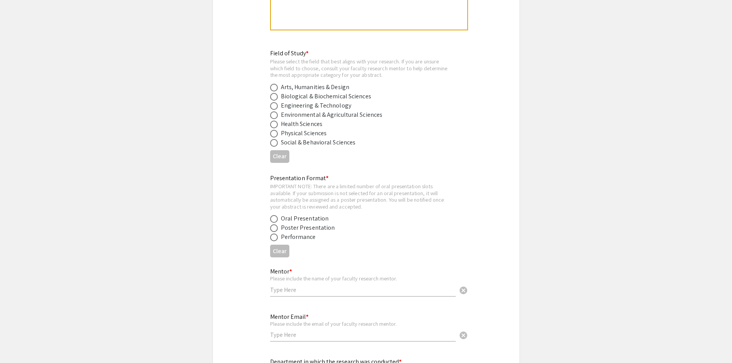
scroll to position [960, 0]
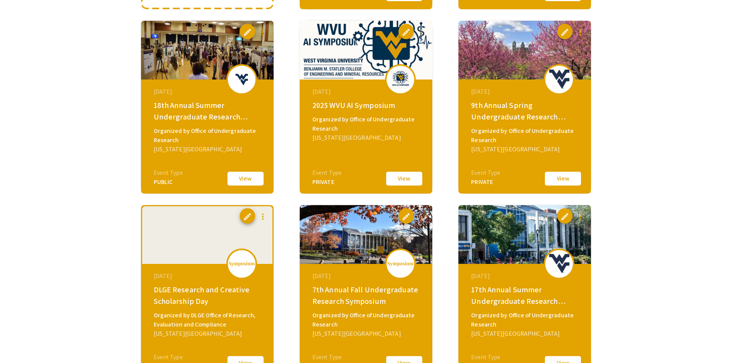
scroll to position [269, 0]
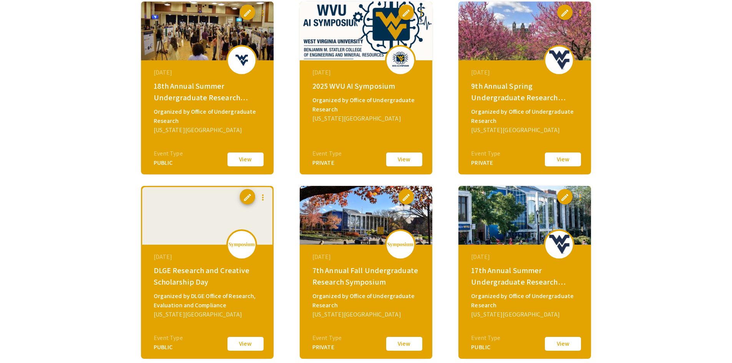
click at [561, 162] on button "View" at bounding box center [562, 159] width 38 height 16
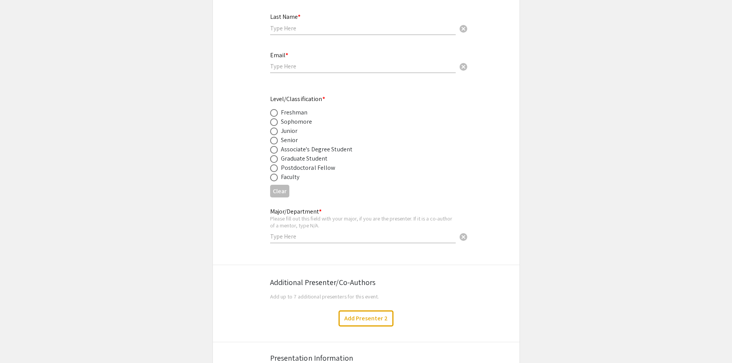
scroll to position [232, 0]
